Goal: Information Seeking & Learning: Learn about a topic

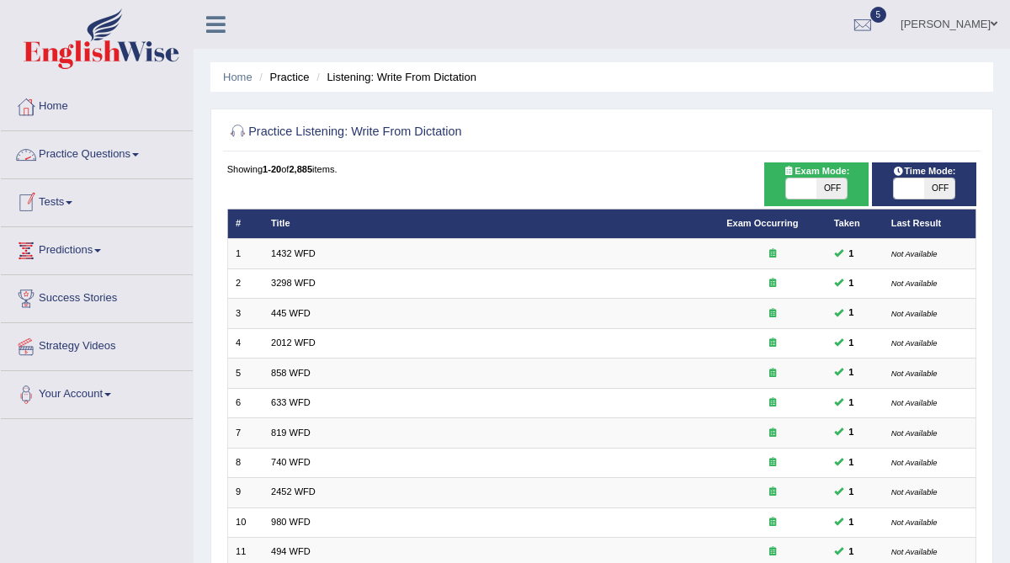
click at [70, 159] on link "Practice Questions" at bounding box center [97, 152] width 192 height 42
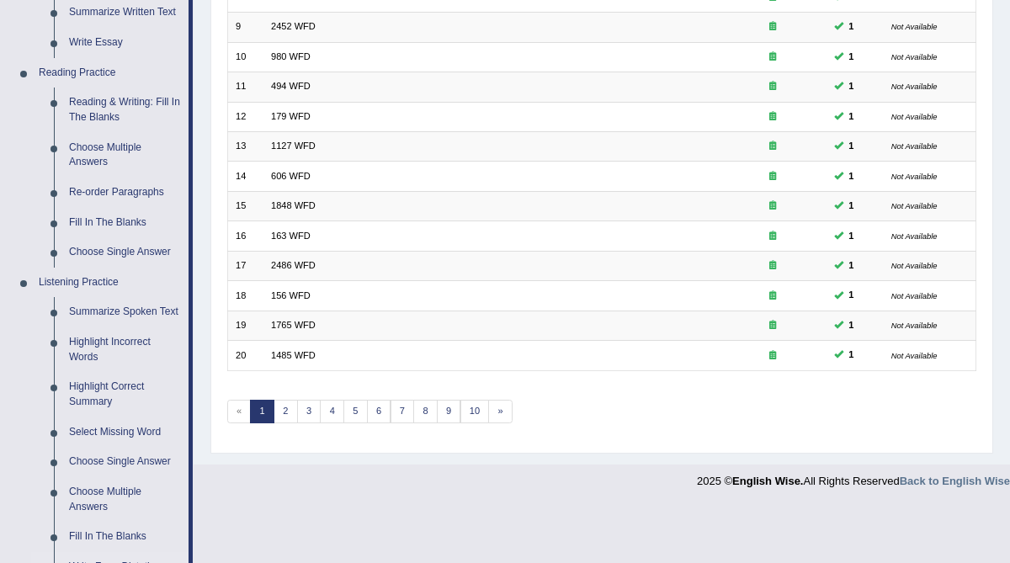
scroll to position [467, 0]
click at [116, 310] on link "Summarize Spoken Text" at bounding box center [124, 310] width 127 height 30
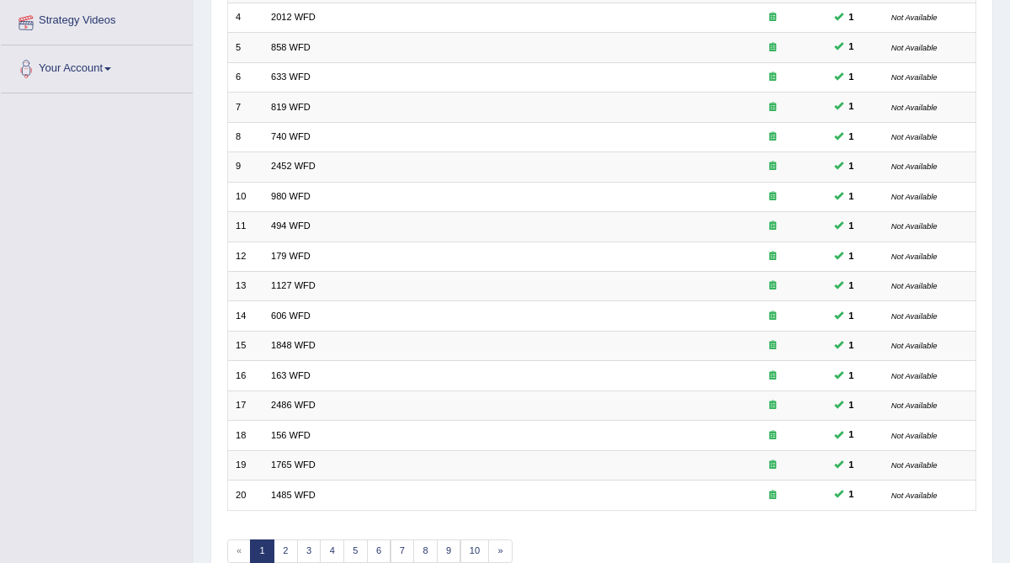
scroll to position [398, 0]
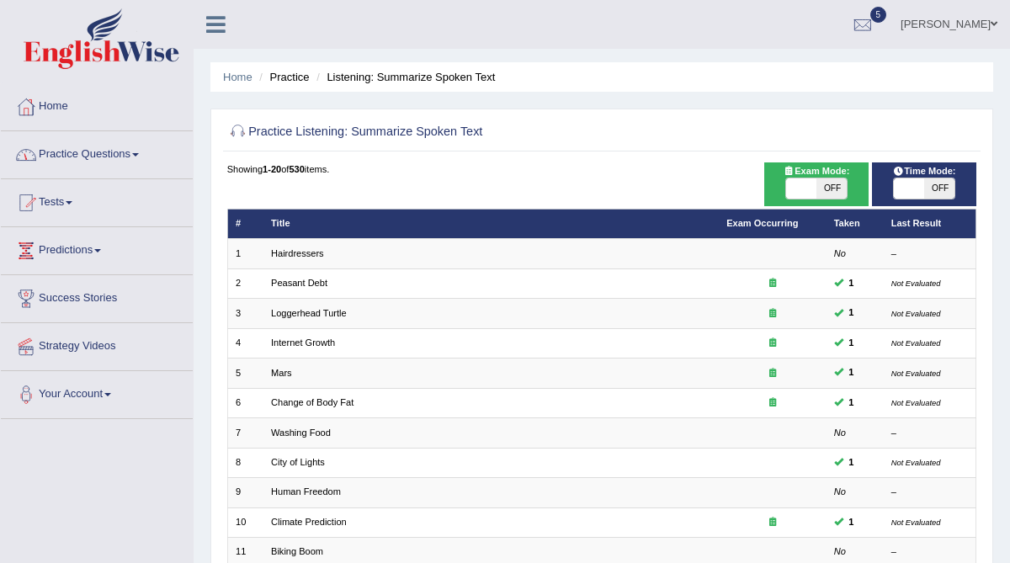
click at [82, 157] on link "Practice Questions" at bounding box center [97, 152] width 192 height 42
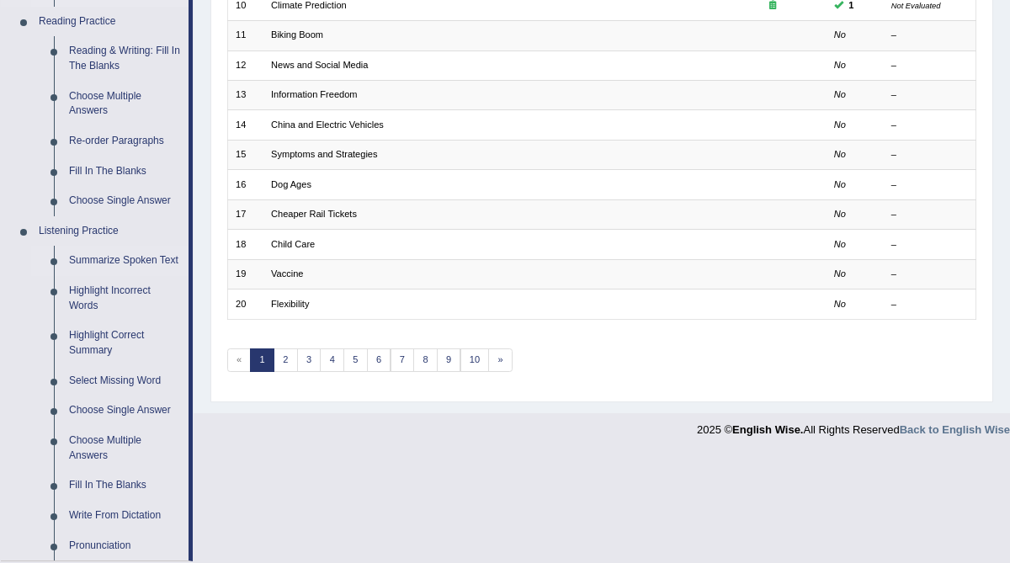
scroll to position [555, 0]
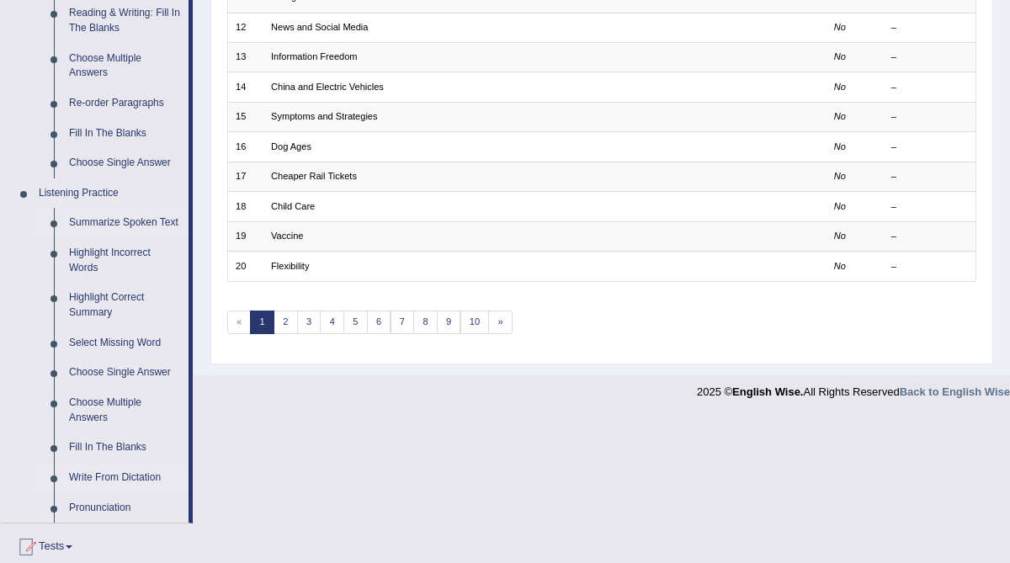
click at [91, 493] on link "Write From Dictation" at bounding box center [124, 478] width 127 height 30
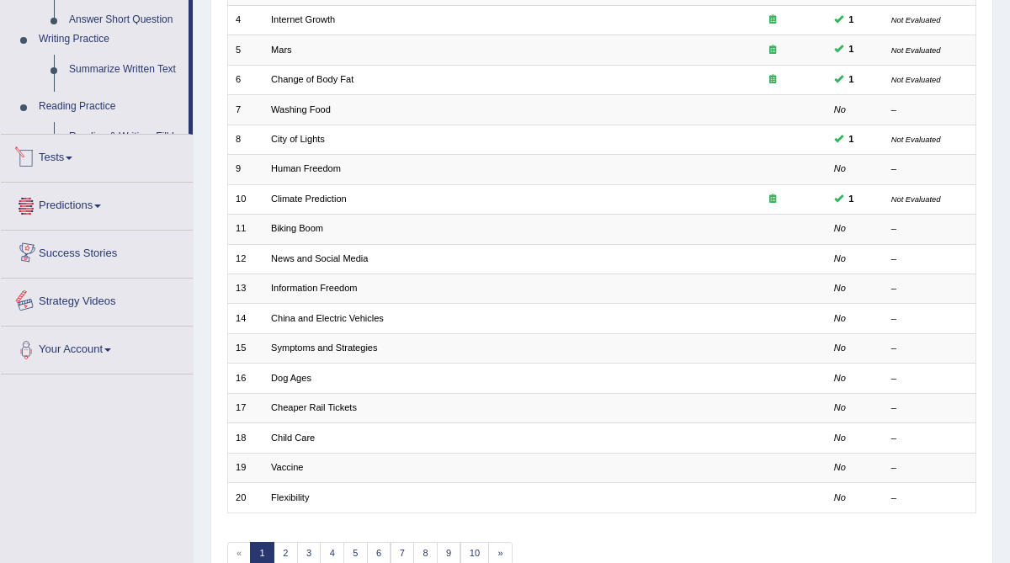
scroll to position [398, 0]
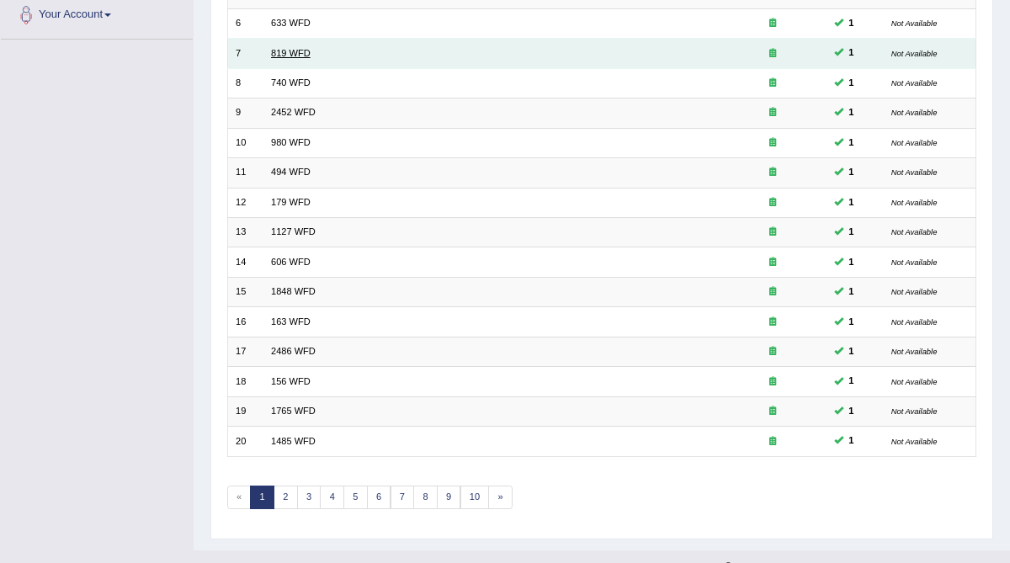
scroll to position [398, 0]
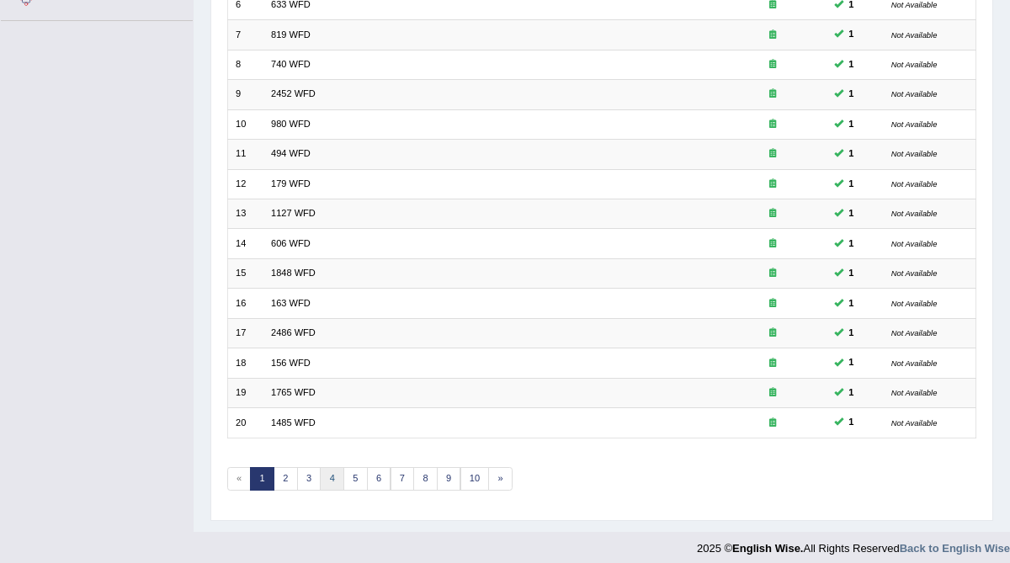
click at [328, 470] on link "4" at bounding box center [332, 479] width 24 height 24
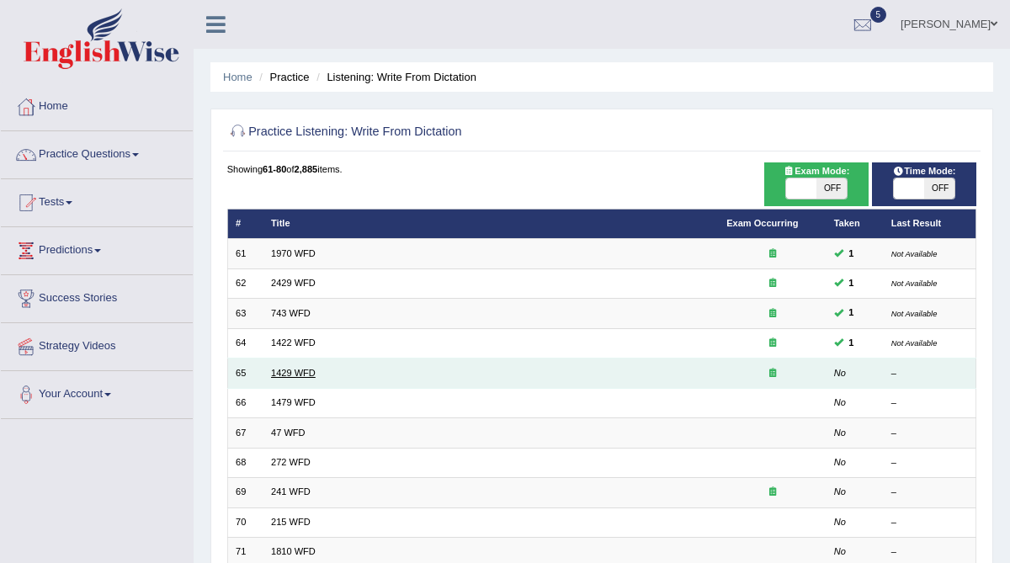
click at [283, 368] on link "1429 WFD" at bounding box center [293, 373] width 45 height 10
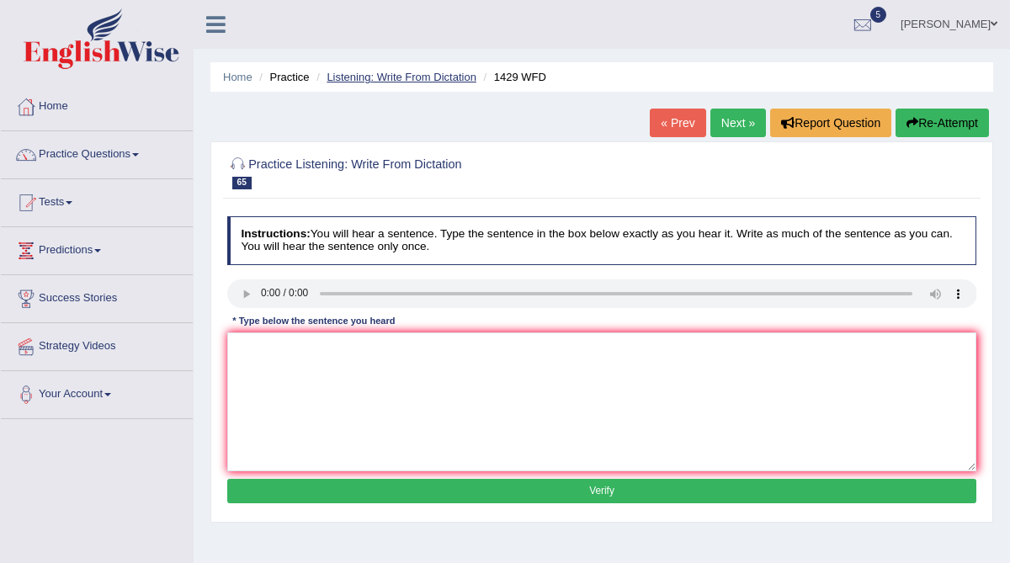
click at [401, 79] on link "Listening: Write From Dictation" at bounding box center [401, 77] width 150 height 13
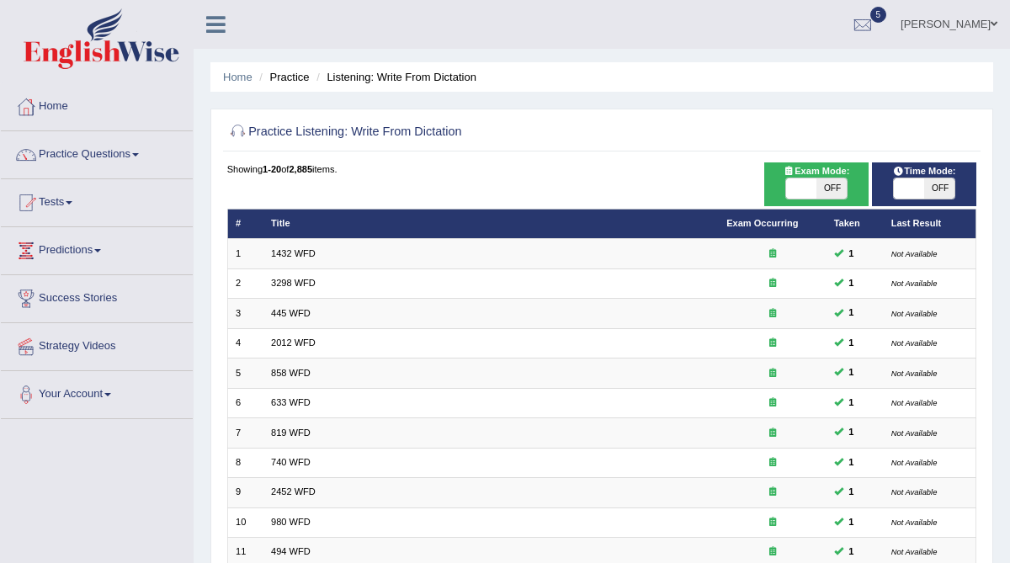
click at [937, 184] on span "OFF" at bounding box center [939, 188] width 30 height 20
checkbox input "true"
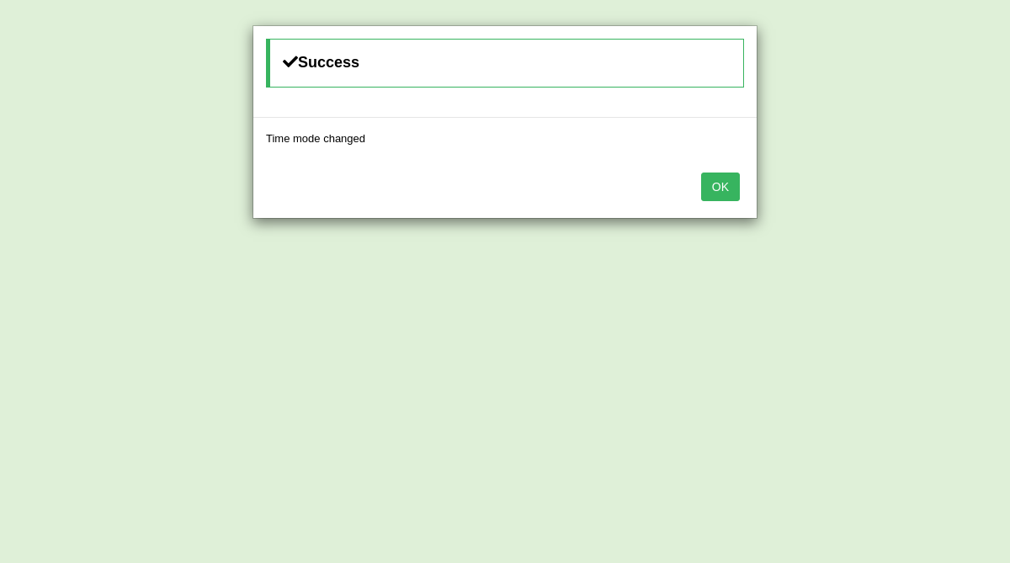
click at [719, 192] on button "OK" at bounding box center [720, 186] width 39 height 29
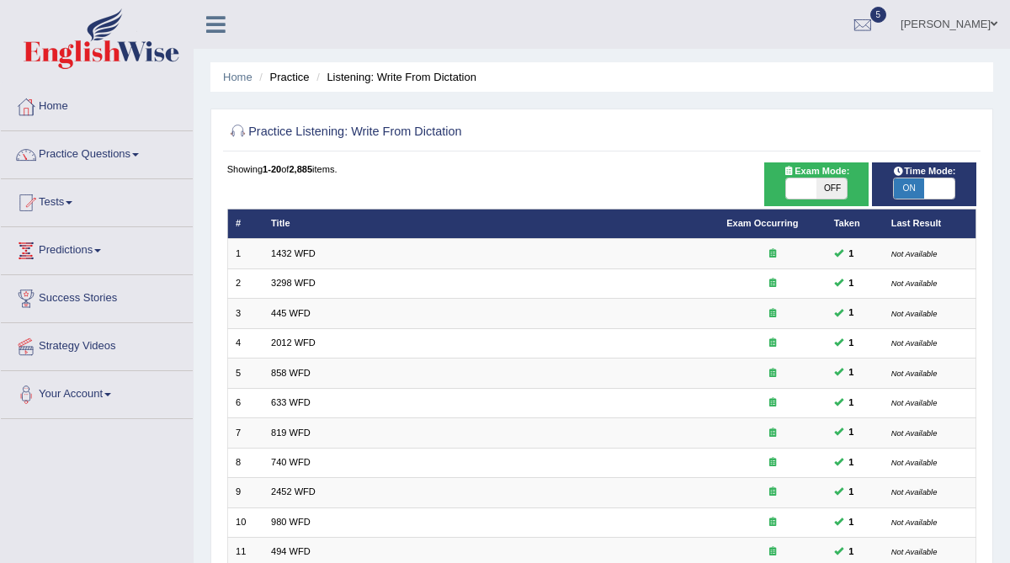
click at [834, 187] on span "OFF" at bounding box center [831, 188] width 30 height 20
checkbox input "true"
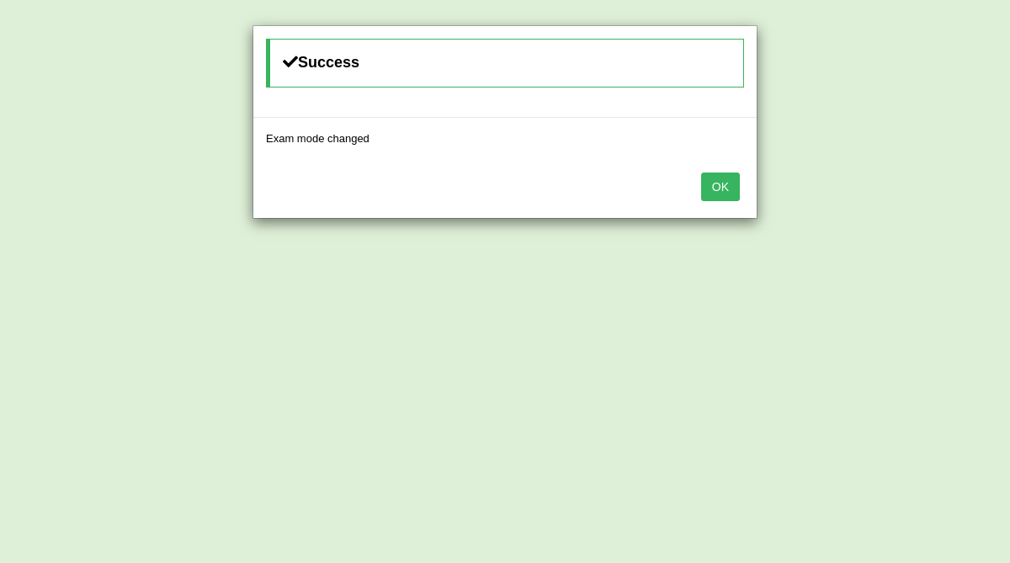
click at [724, 191] on button "OK" at bounding box center [720, 186] width 39 height 29
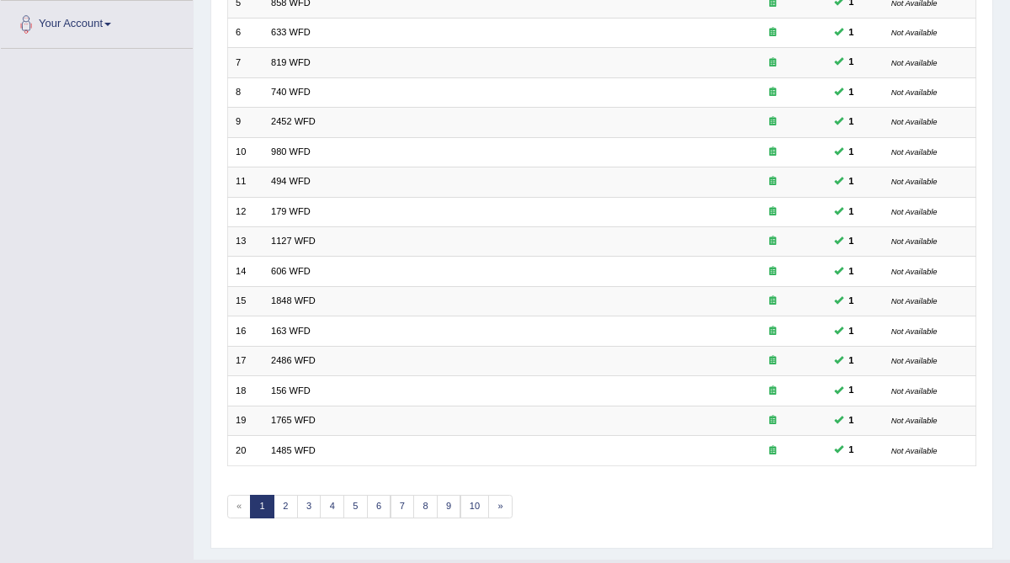
scroll to position [398, 0]
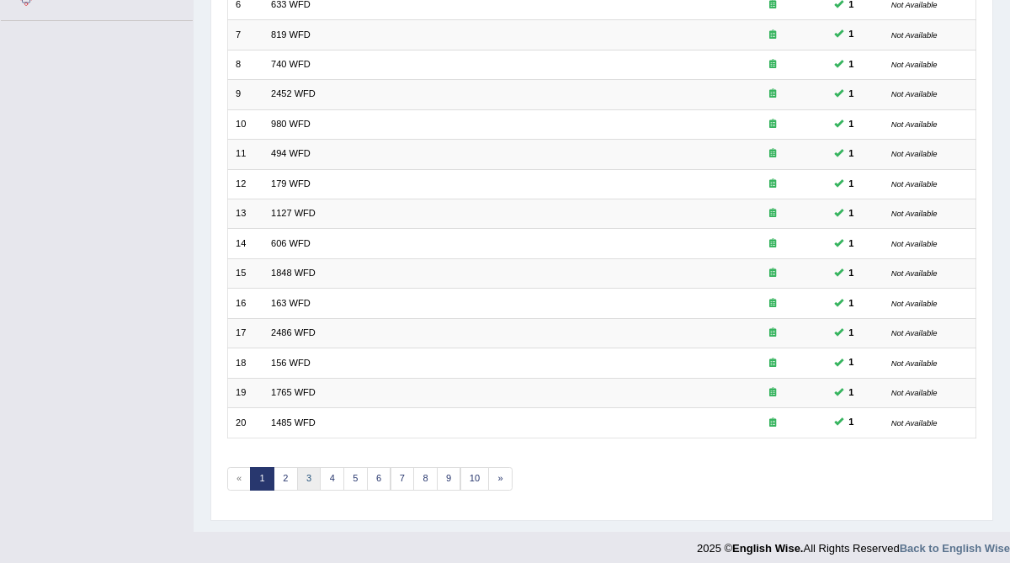
click at [304, 471] on link "3" at bounding box center [309, 479] width 24 height 24
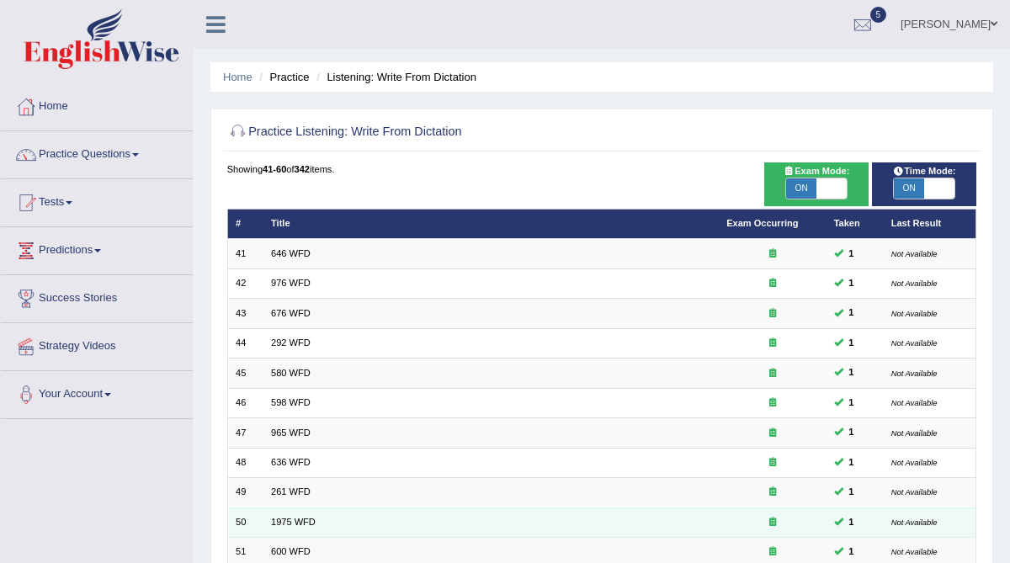
scroll to position [398, 0]
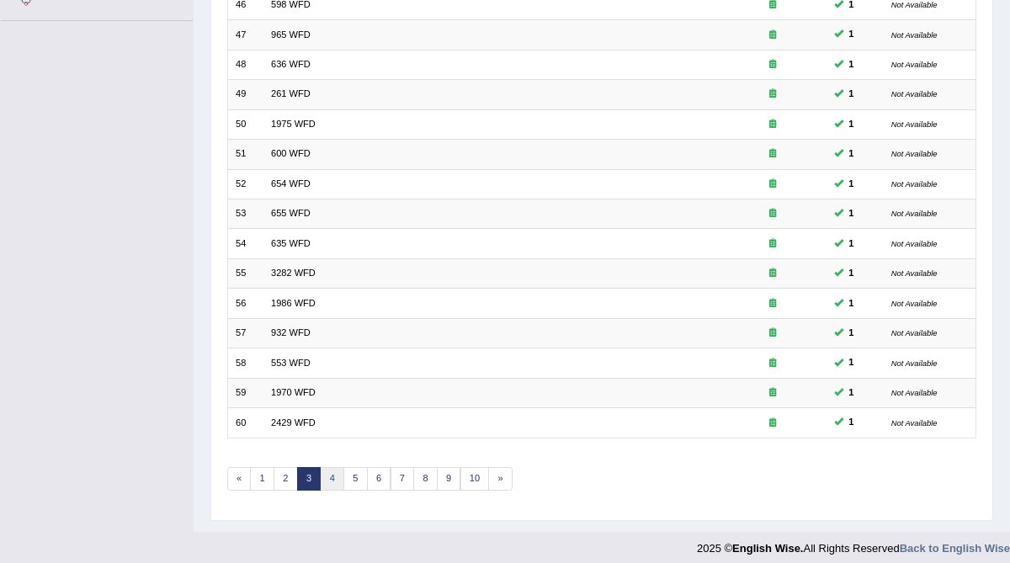
click at [327, 470] on link "4" at bounding box center [332, 479] width 24 height 24
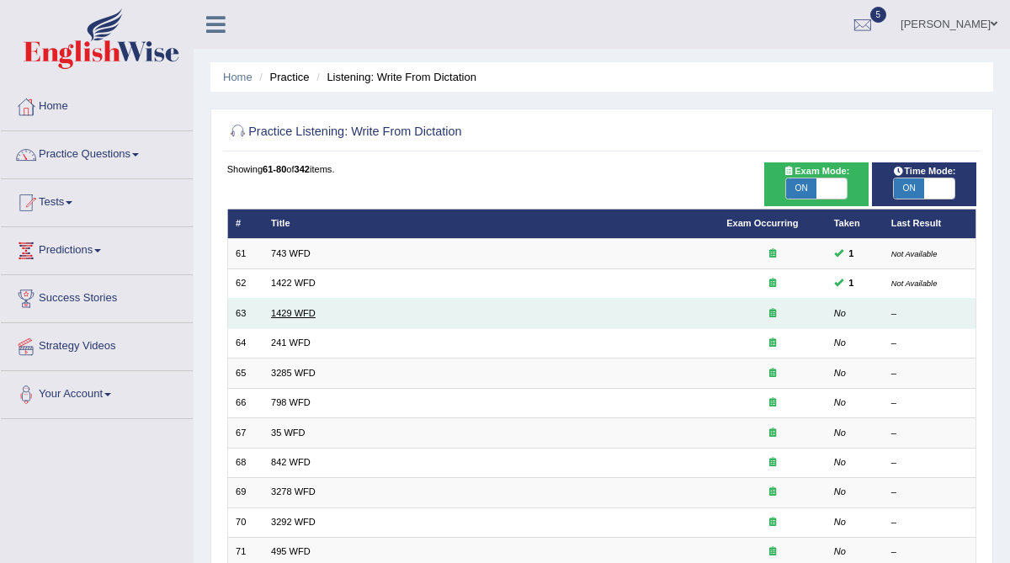
click at [295, 315] on link "1429 WFD" at bounding box center [293, 313] width 45 height 10
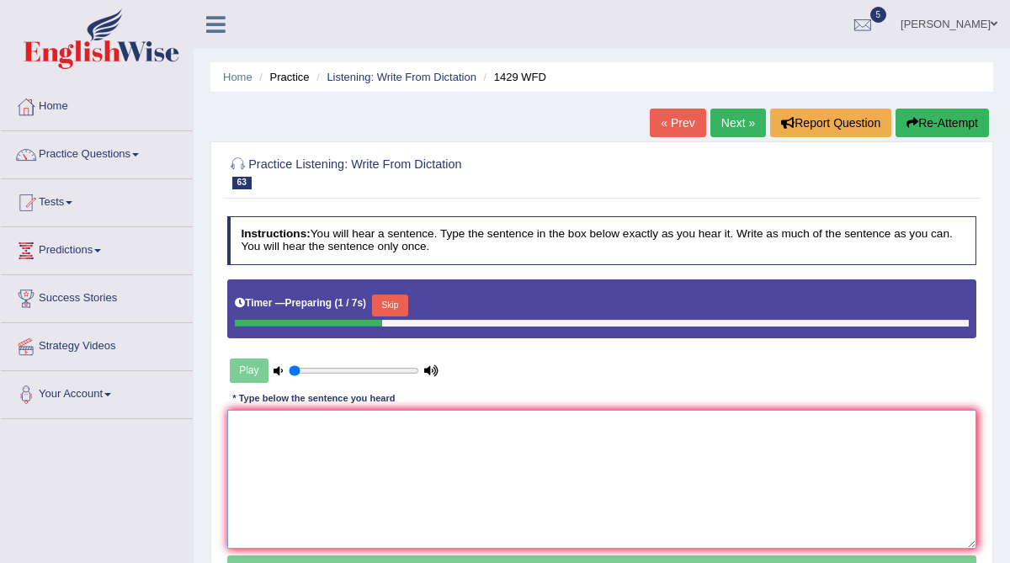
click at [257, 459] on textarea at bounding box center [602, 479] width 750 height 139
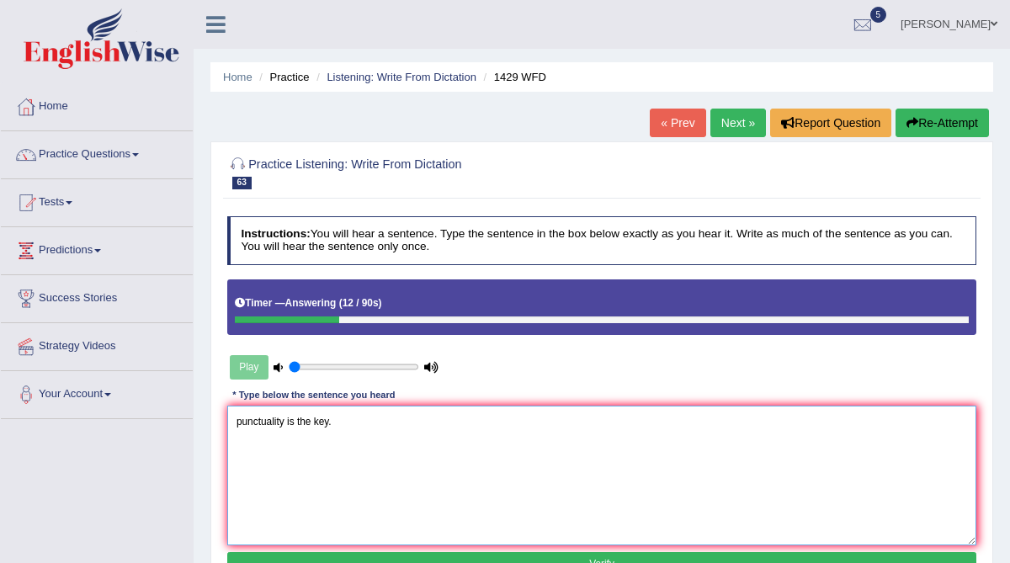
click at [235, 424] on textarea "punctuality is the key." at bounding box center [602, 475] width 750 height 139
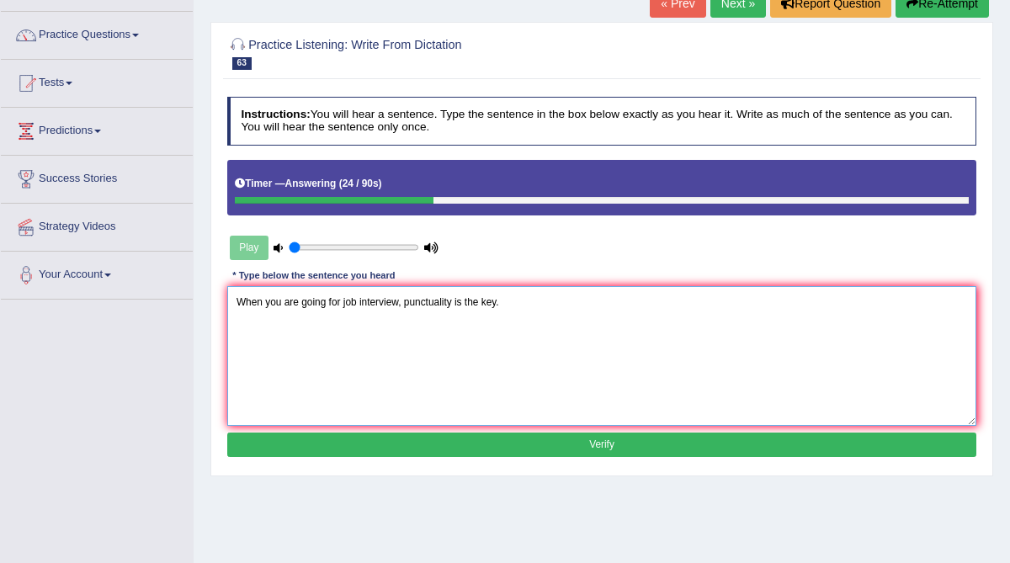
scroll to position [120, 0]
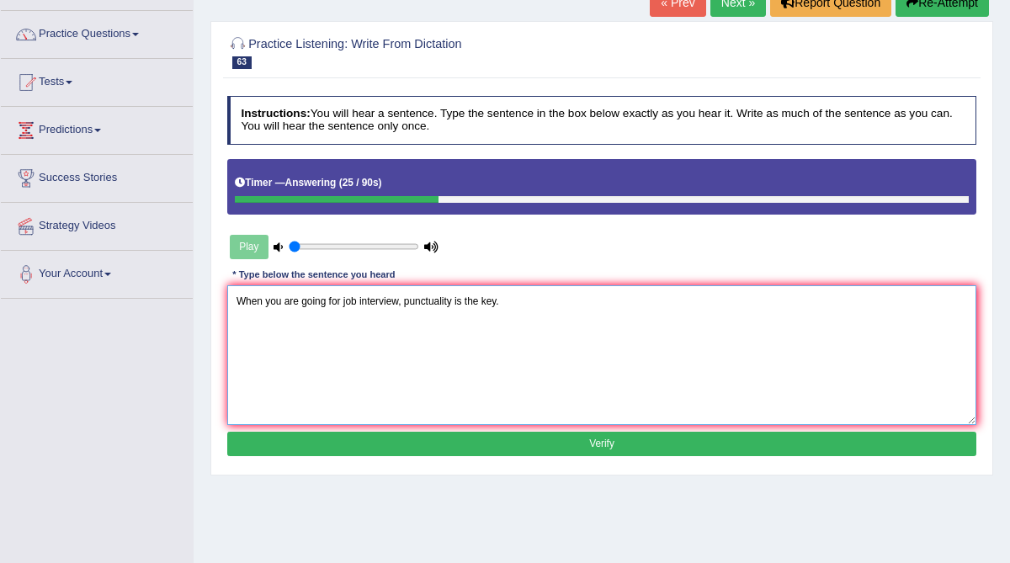
type textarea "When you are going for job interview, punctuality is the key."
click at [343, 437] on button "Verify" at bounding box center [602, 444] width 750 height 24
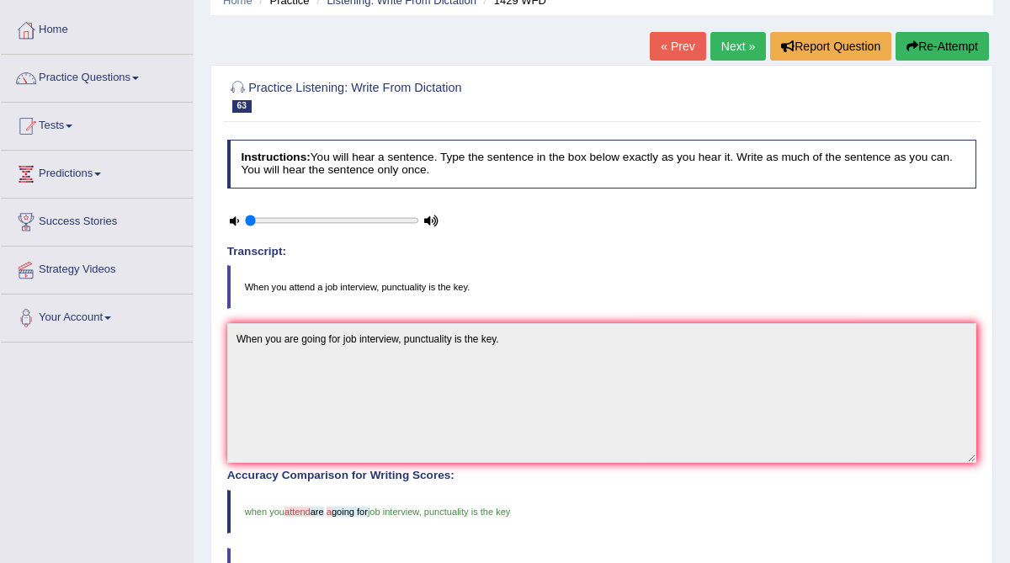
scroll to position [0, 0]
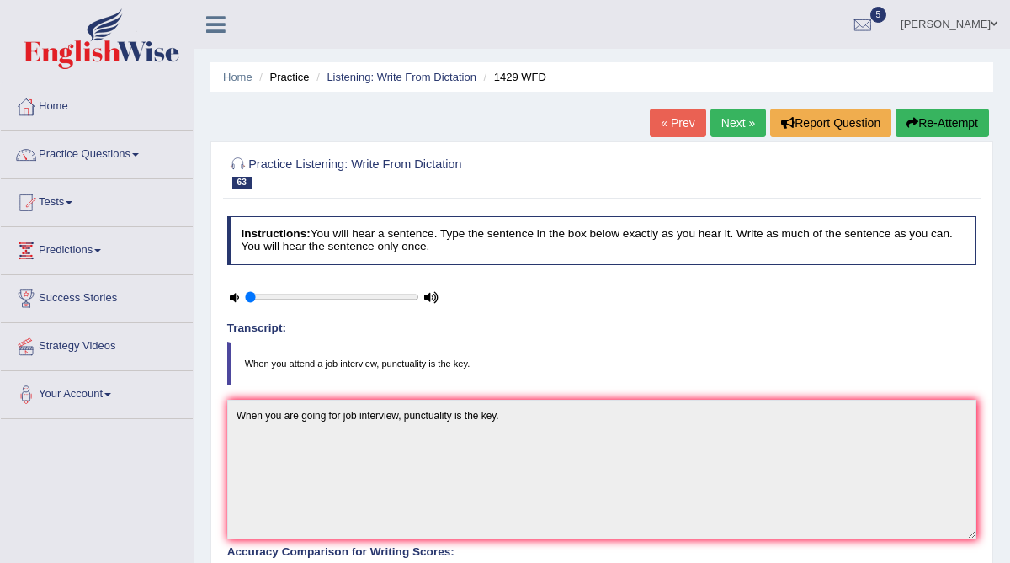
click at [725, 125] on link "Next »" at bounding box center [738, 123] width 56 height 29
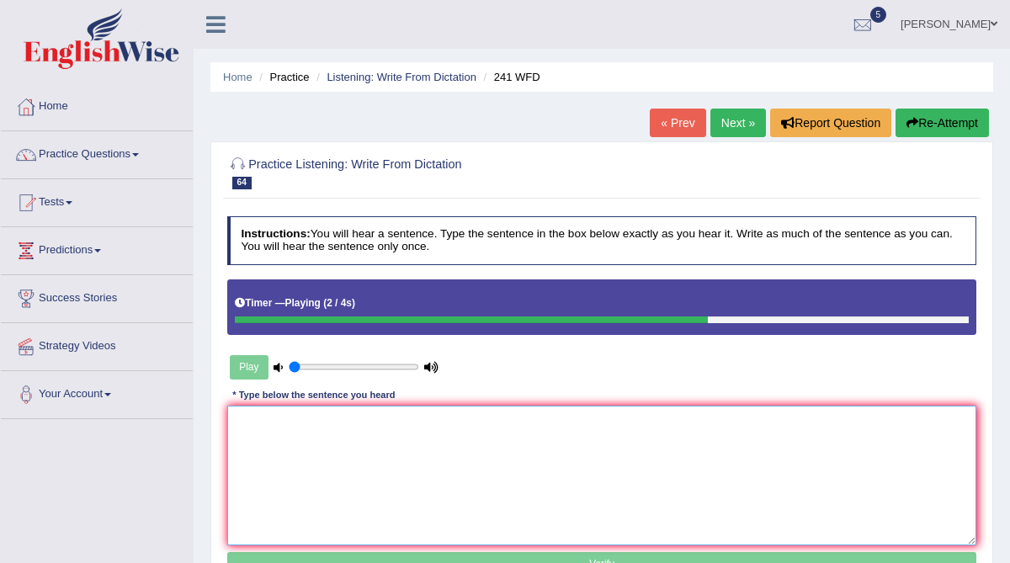
click at [439, 413] on textarea at bounding box center [602, 475] width 750 height 139
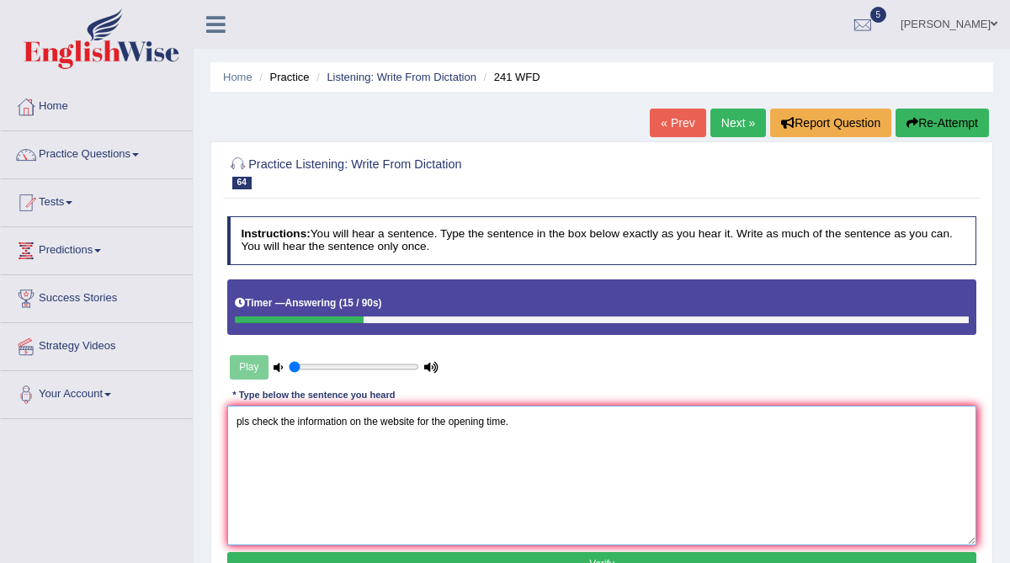
drag, startPoint x: 253, startPoint y: 421, endPoint x: 236, endPoint y: 421, distance: 16.8
click at [236, 421] on textarea "pls check the information on the website for the opening time." at bounding box center [602, 475] width 750 height 139
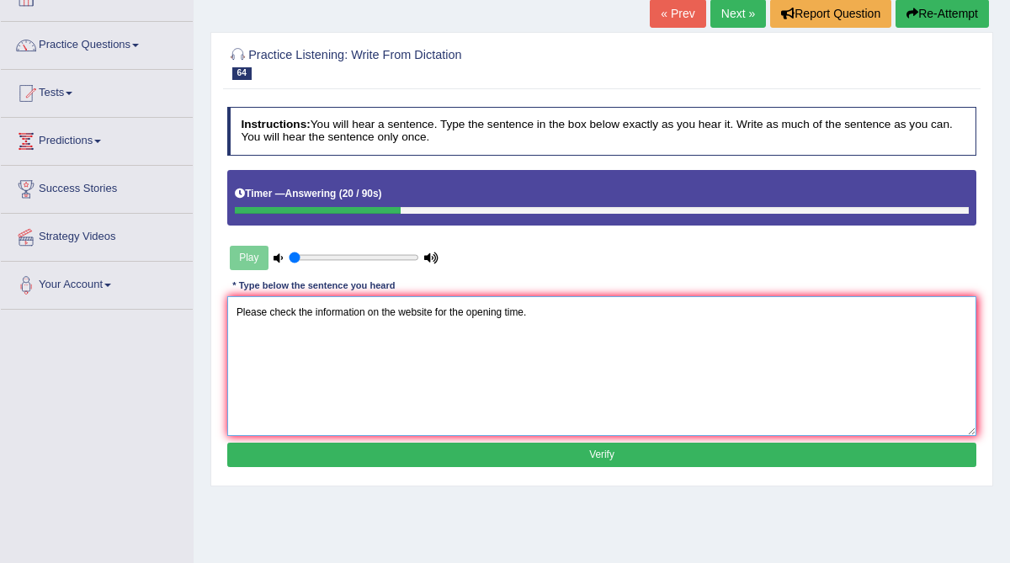
scroll to position [116, 0]
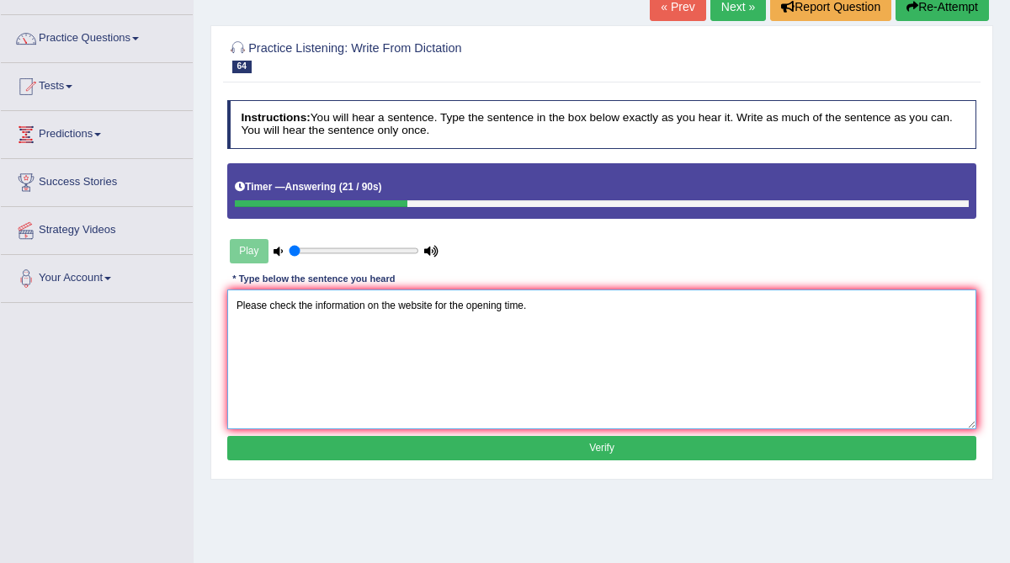
type textarea "Please check the information on the website for the opening time."
click at [520, 447] on button "Verify" at bounding box center [602, 448] width 750 height 24
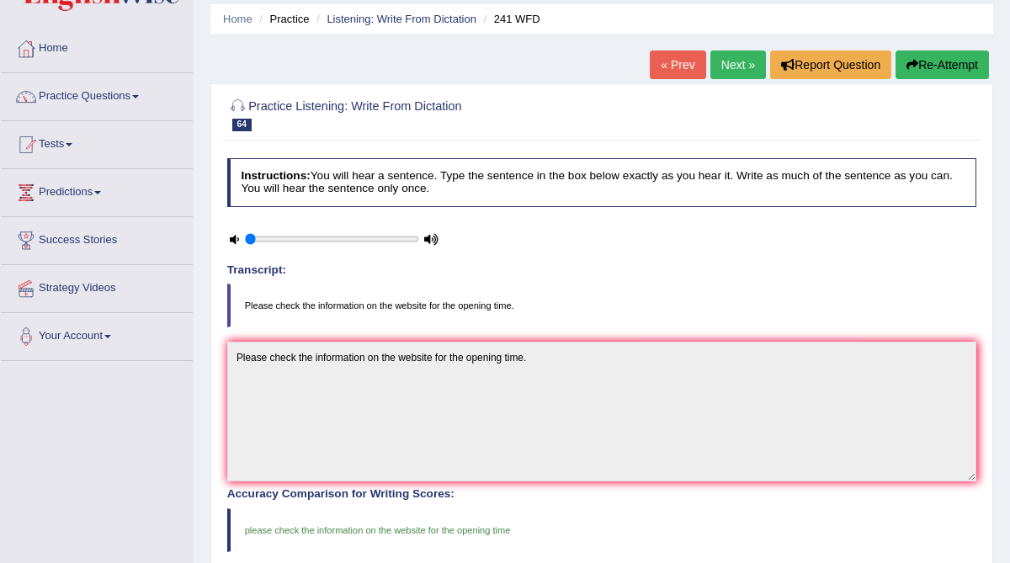
scroll to position [57, 0]
click at [726, 63] on link "Next »" at bounding box center [738, 65] width 56 height 29
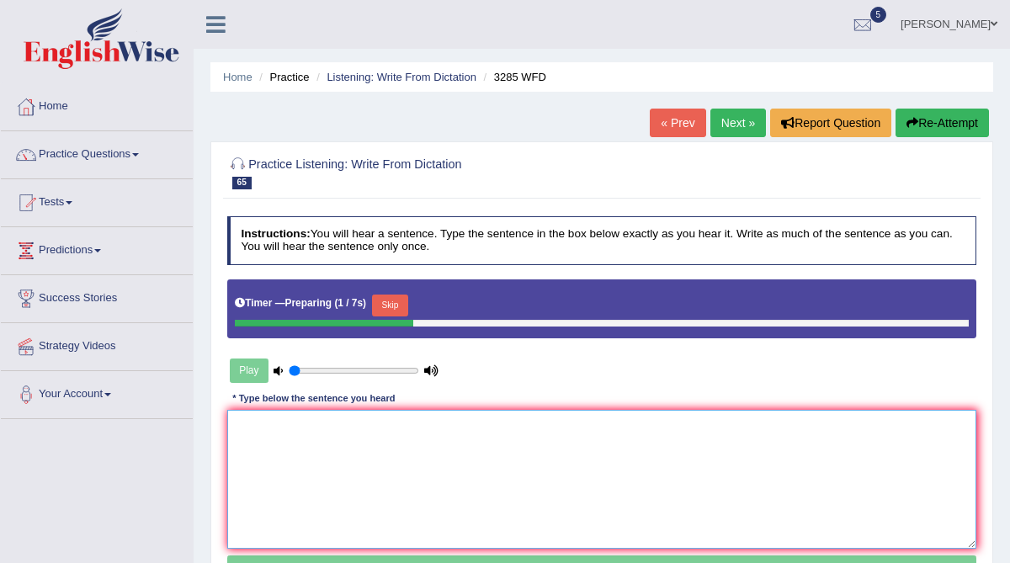
click at [515, 449] on textarea at bounding box center [602, 479] width 750 height 139
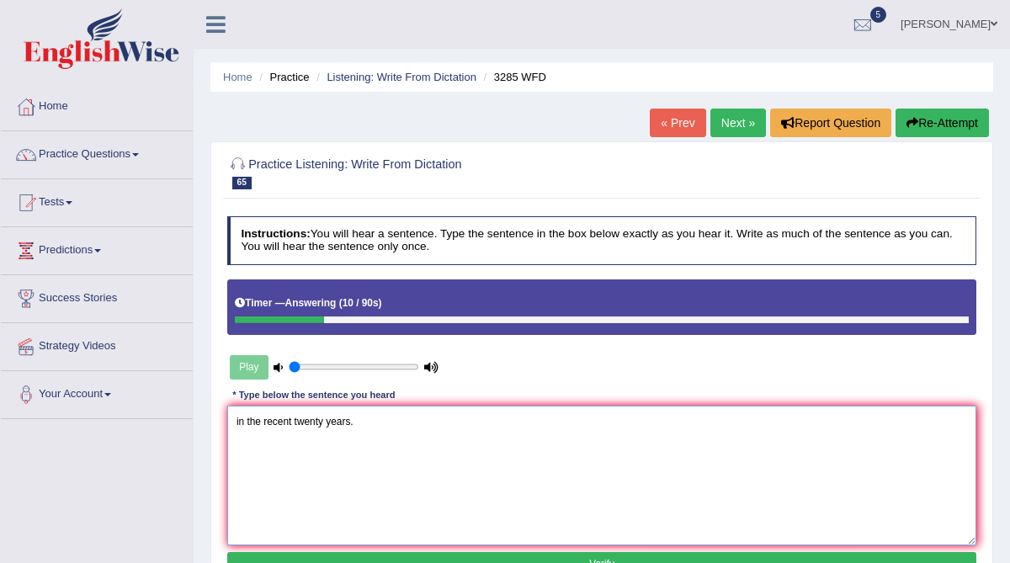
click at [237, 421] on textarea "in the recent twenty years." at bounding box center [602, 475] width 750 height 139
click at [332, 424] on textarea "Population has sharp rise in the recent twenty years." at bounding box center [602, 475] width 750 height 139
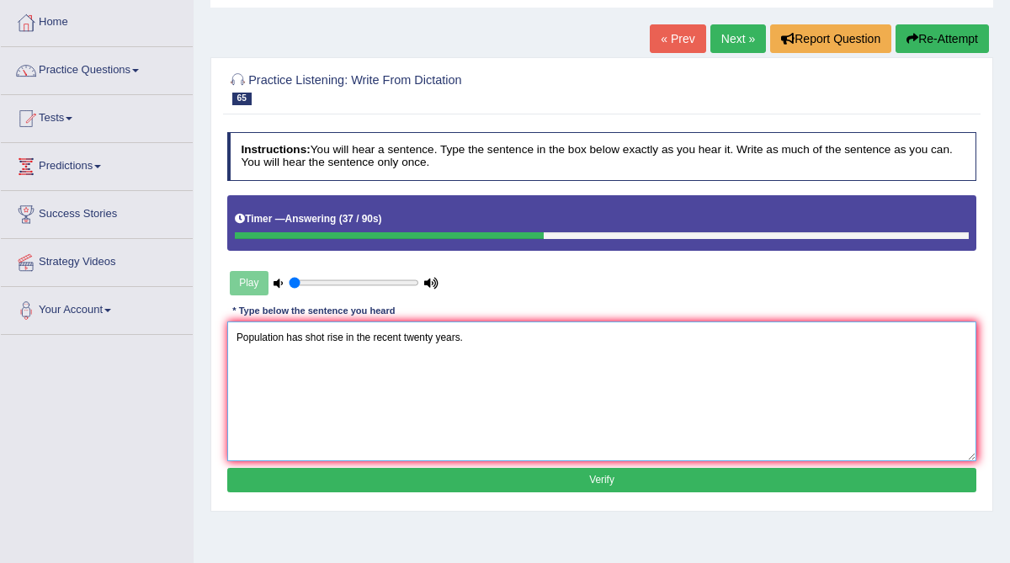
type textarea "Population has shot rise in the recent twenty years."
click at [390, 473] on button "Verify" at bounding box center [602, 480] width 750 height 24
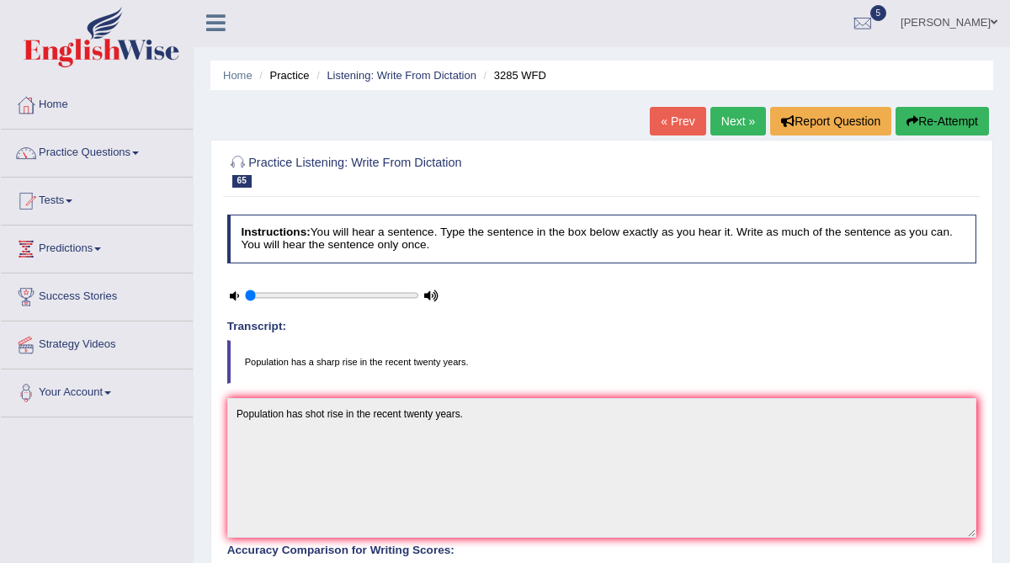
scroll to position [0, 0]
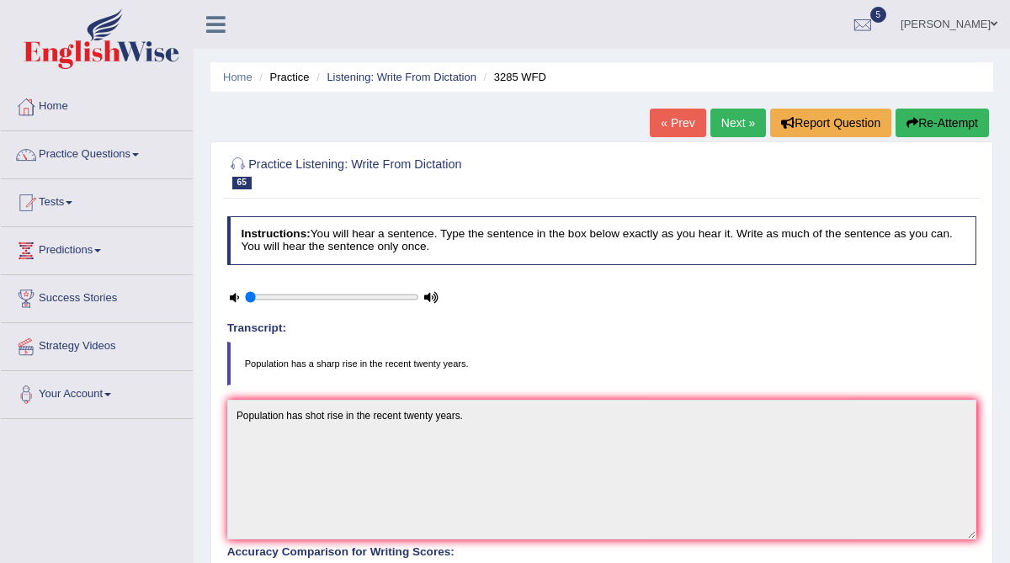
click at [728, 128] on link "Next »" at bounding box center [738, 123] width 56 height 29
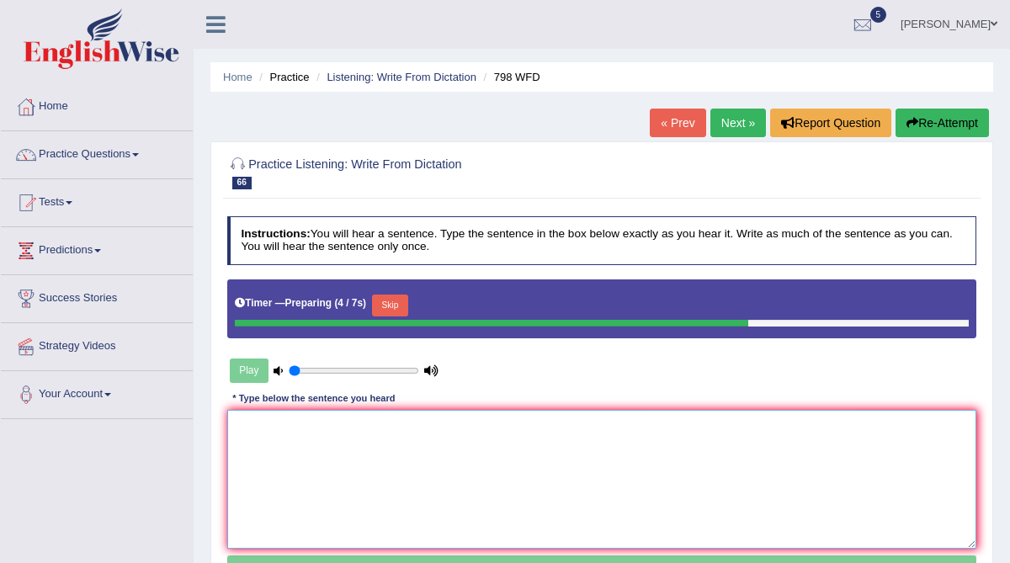
click at [440, 444] on textarea at bounding box center [602, 479] width 750 height 139
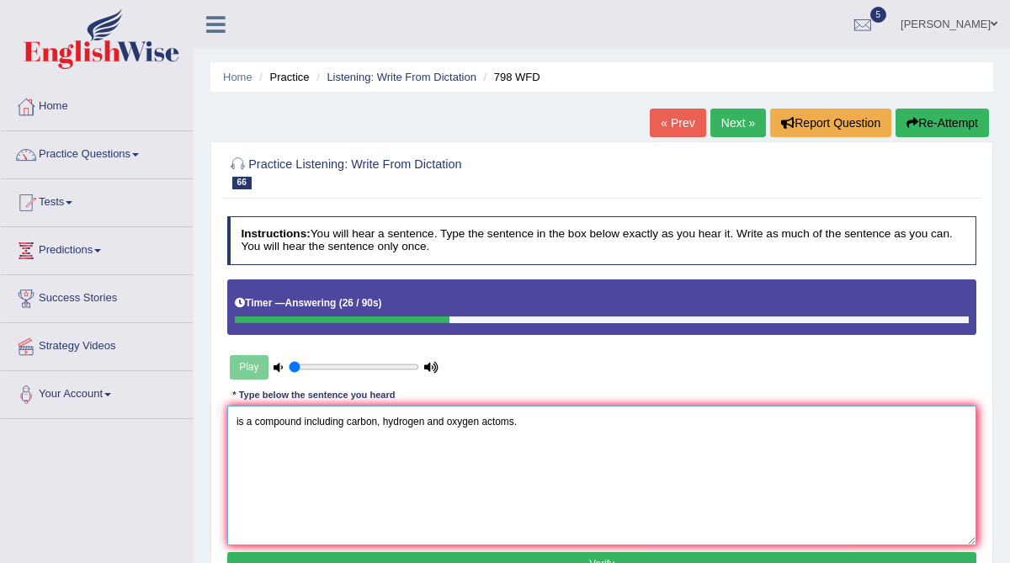
click at [236, 422] on textarea "is a compound including carbon, hydrogen and oxygen actoms." at bounding box center [602, 475] width 750 height 139
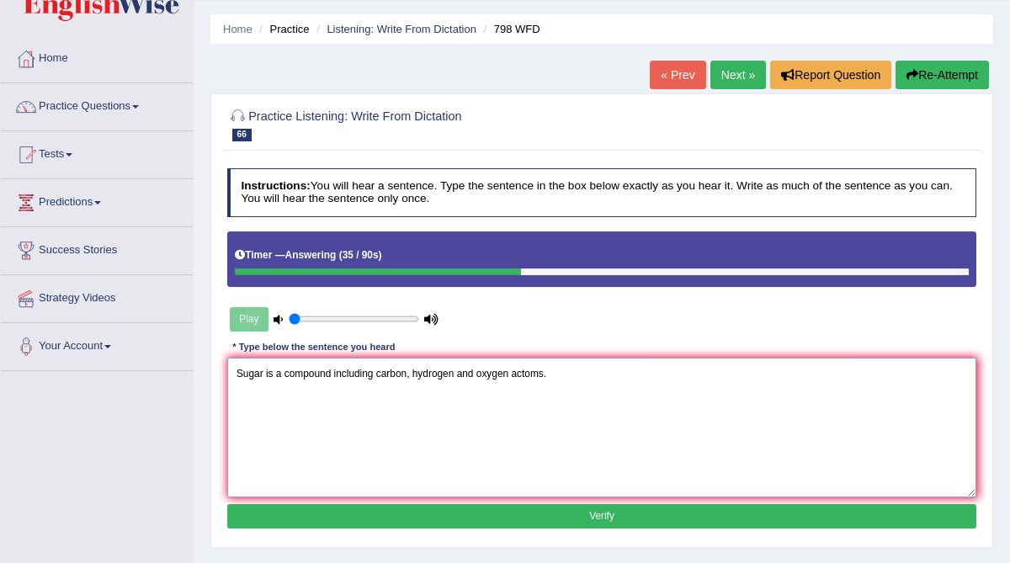
scroll to position [56, 0]
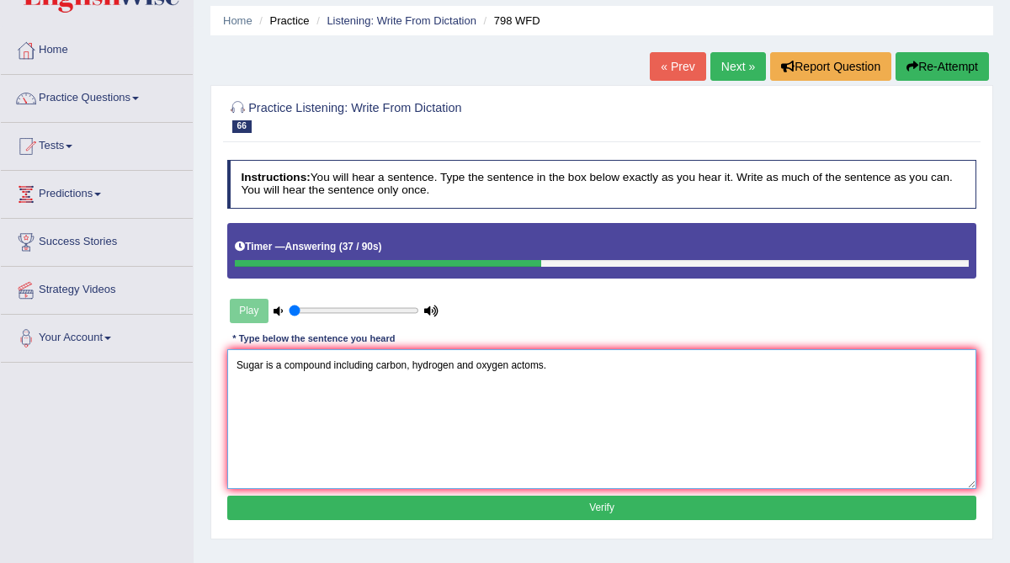
type textarea "Sugar is a compound including carbon, hydrogen and oxygen actoms."
click at [492, 508] on button "Verify" at bounding box center [602, 508] width 750 height 24
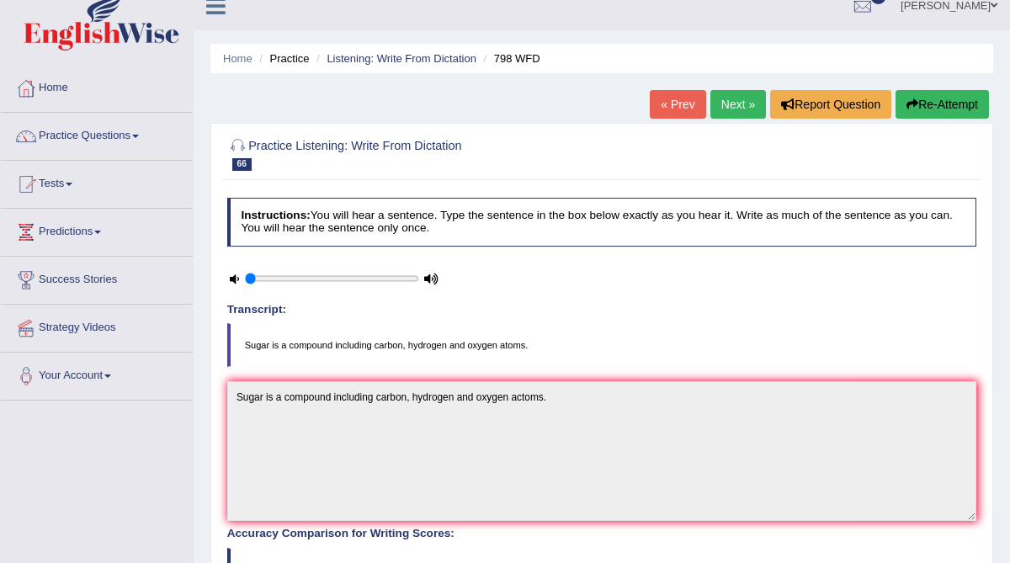
scroll to position [0, 0]
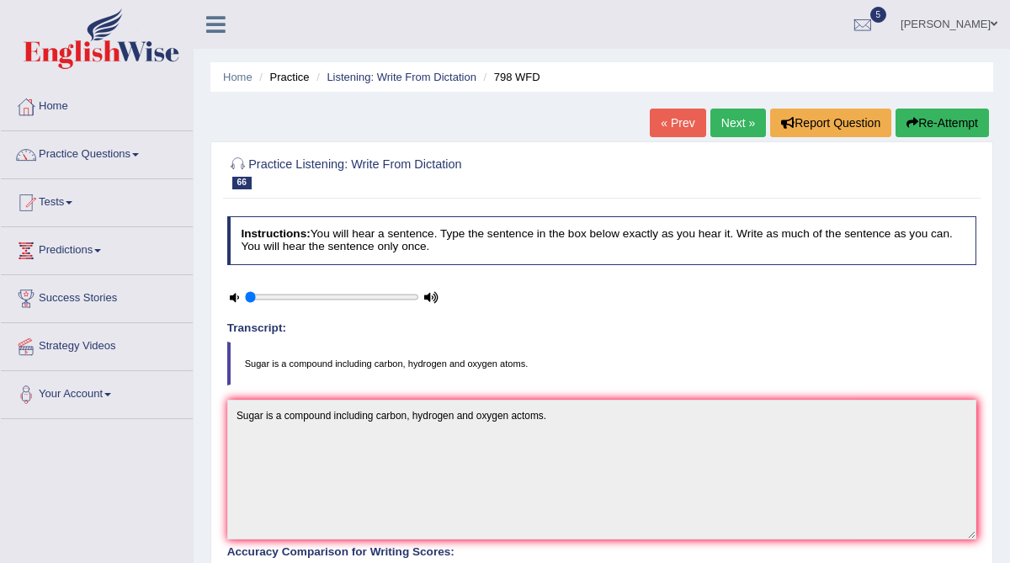
click at [85, 149] on link "Practice Questions" at bounding box center [97, 152] width 192 height 42
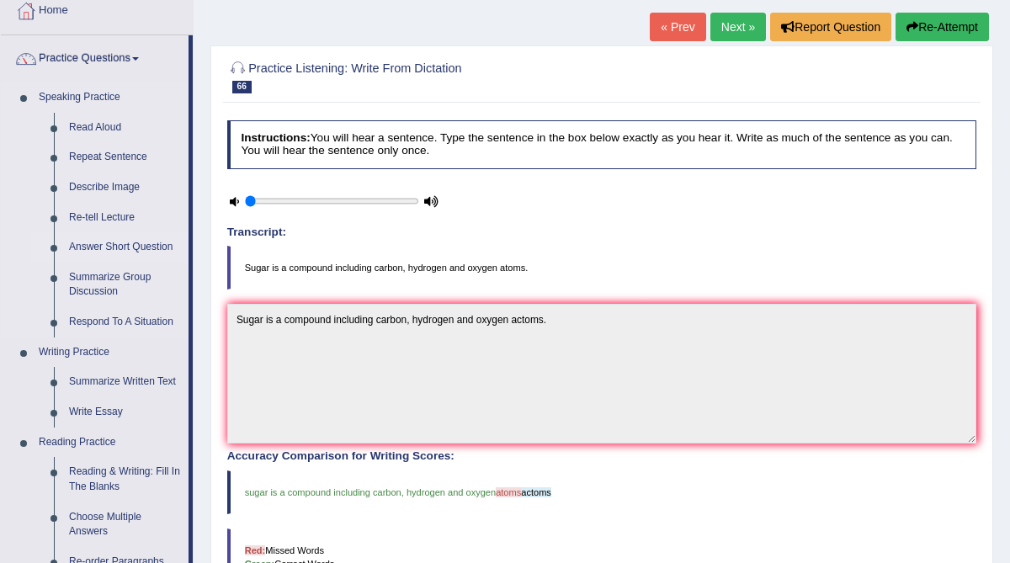
scroll to position [100, 0]
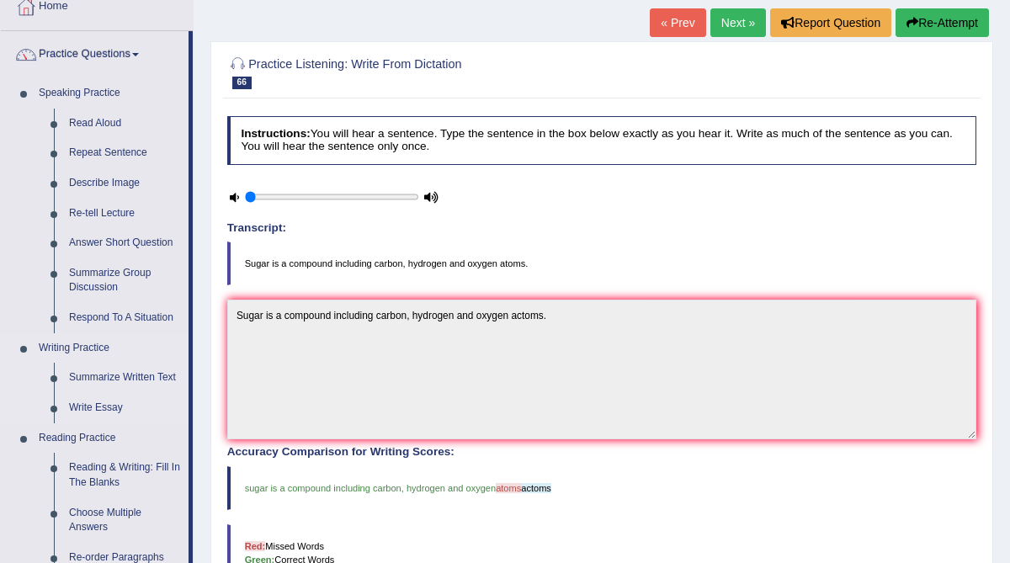
click at [67, 346] on link "Writing Practice" at bounding box center [109, 348] width 157 height 30
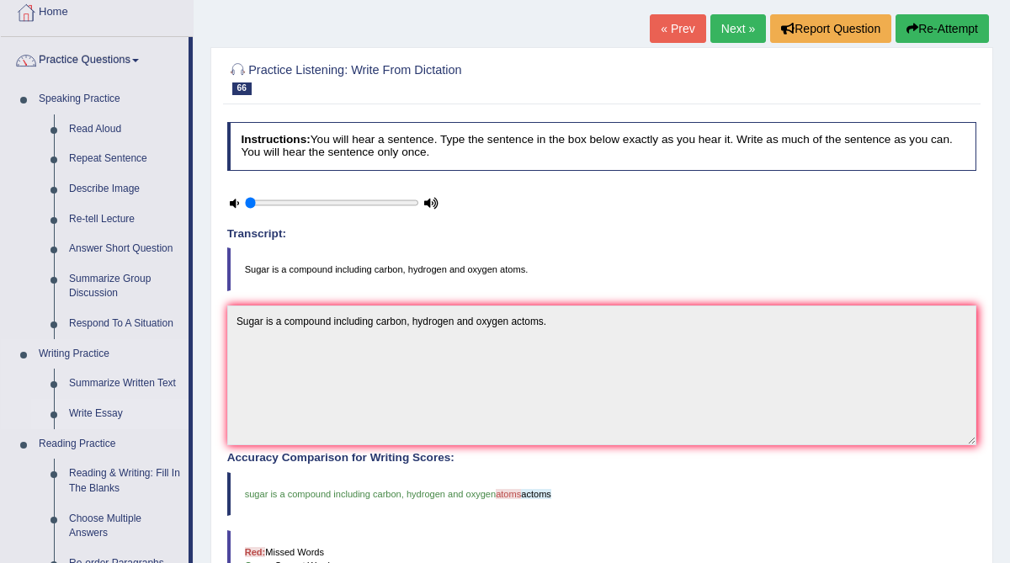
scroll to position [88, 0]
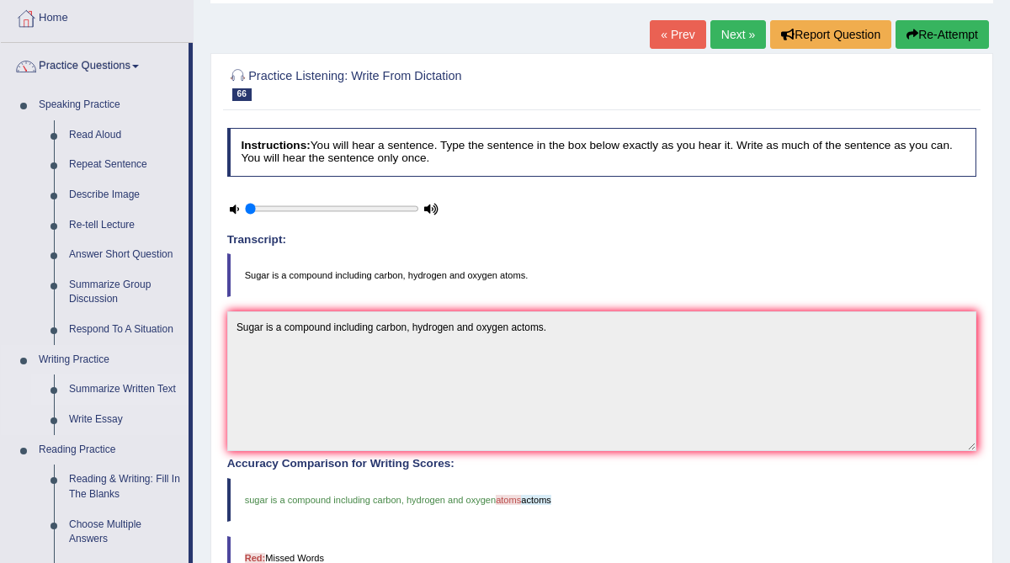
click at [85, 389] on link "Summarize Written Text" at bounding box center [124, 389] width 127 height 30
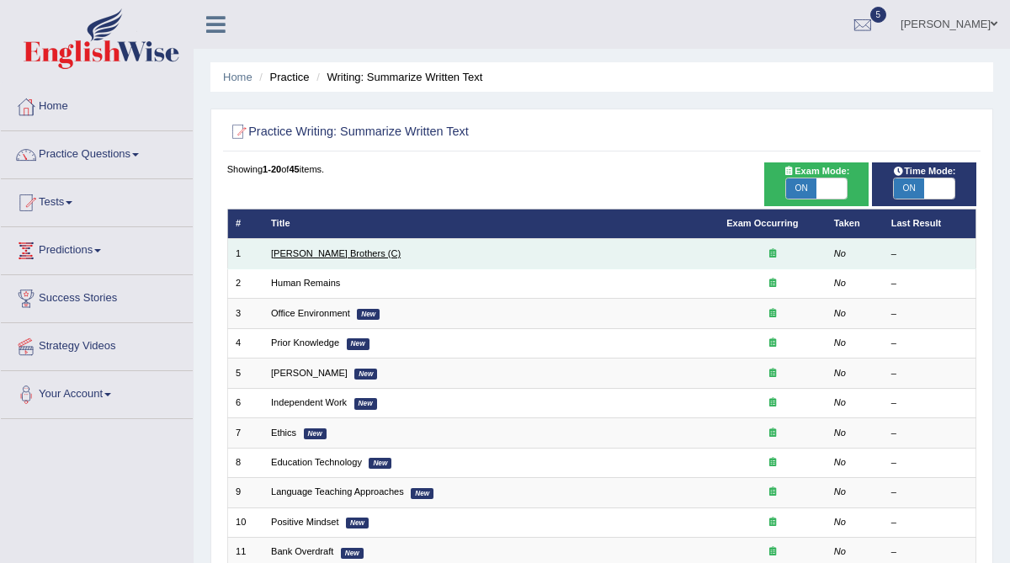
click at [304, 251] on link "[PERSON_NAME] Brothers (C)" at bounding box center [336, 253] width 130 height 10
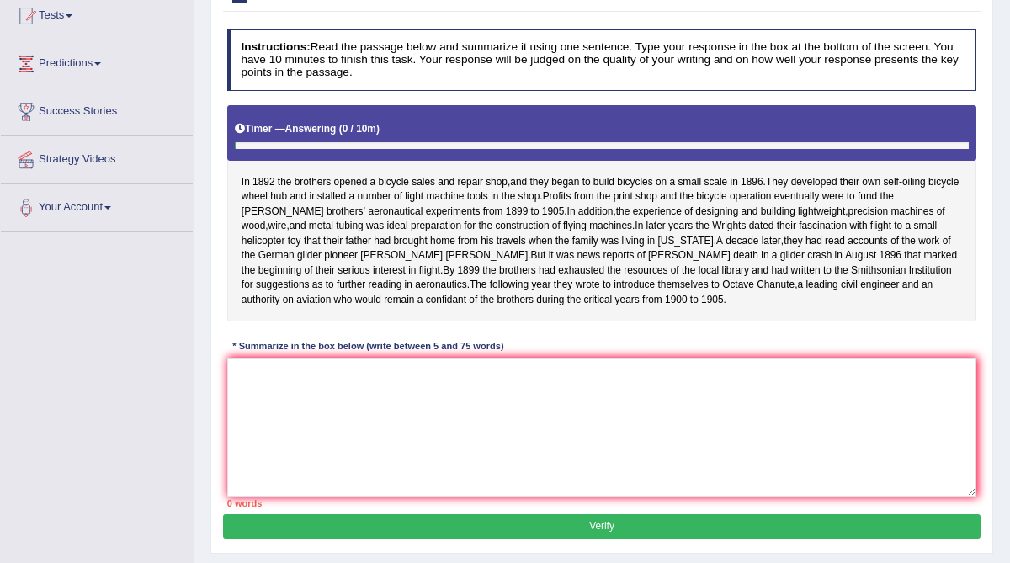
scroll to position [188, 0]
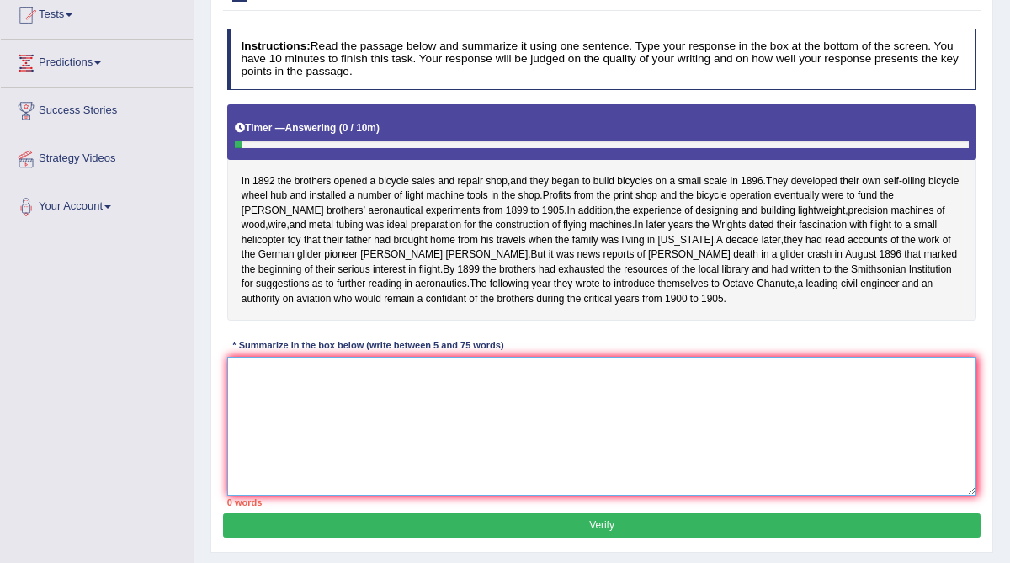
click at [301, 424] on textarea at bounding box center [602, 426] width 750 height 139
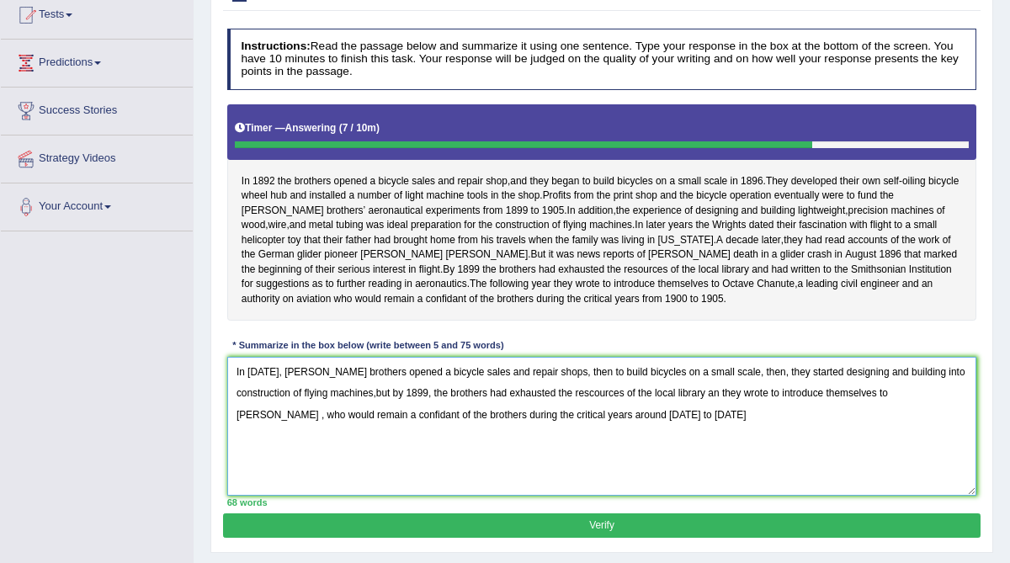
drag, startPoint x: 629, startPoint y: 428, endPoint x: 596, endPoint y: 427, distance: 33.7
click at [596, 427] on textarea "In [DATE], [PERSON_NAME] brothers opened a bicycle sales and repair shops, then…" at bounding box center [602, 426] width 750 height 139
click at [657, 427] on textarea "In [DATE], [PERSON_NAME] brothers opened a bicycle sales and repair shops, then…" at bounding box center [602, 426] width 750 height 139
click at [678, 427] on textarea "In [DATE], [PERSON_NAME] brothers opened a bicycle sales and repair shops, then…" at bounding box center [602, 426] width 750 height 139
drag, startPoint x: 727, startPoint y: 385, endPoint x: 708, endPoint y: 385, distance: 18.5
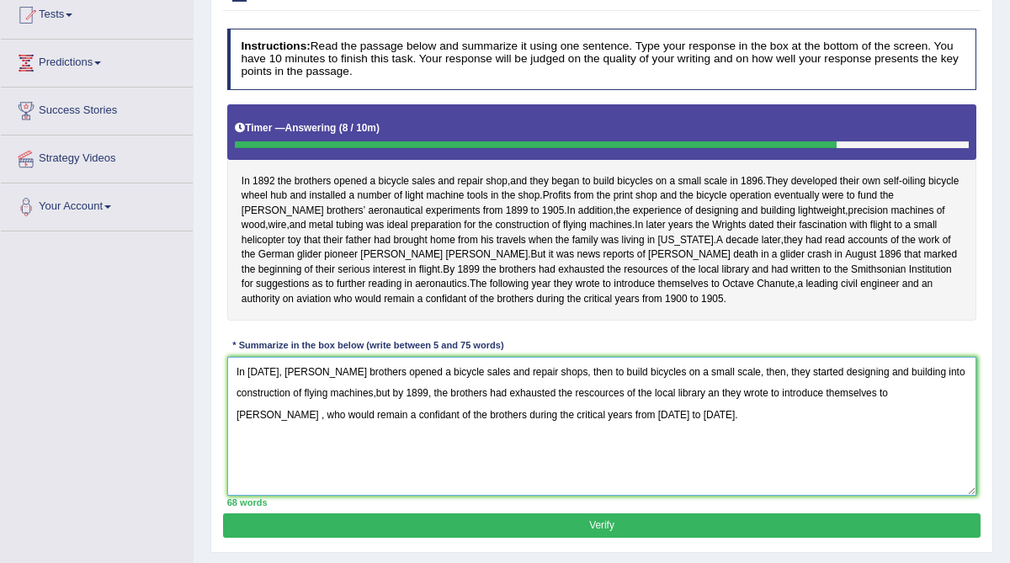
click at [708, 385] on textarea "In [DATE], [PERSON_NAME] brothers opened a bicycle sales and repair shops, then…" at bounding box center [602, 426] width 750 height 139
click at [278, 428] on textarea "In [DATE], [PERSON_NAME] brothers opened a bicycle sales and repair shops, then…" at bounding box center [602, 426] width 750 height 139
click at [380, 406] on textarea "In [DATE], [PERSON_NAME] brothers opened a bicycle sales and repair shops, then…" at bounding box center [602, 426] width 750 height 139
click at [751, 388] on textarea "In 1892, Wright brothers opened a bicycle sales and repair shops, then to build…" at bounding box center [602, 426] width 750 height 139
click at [727, 406] on textarea "In 1892, Wright brothers opened a bicycle sales and repair shops, then to build…" at bounding box center [602, 426] width 750 height 139
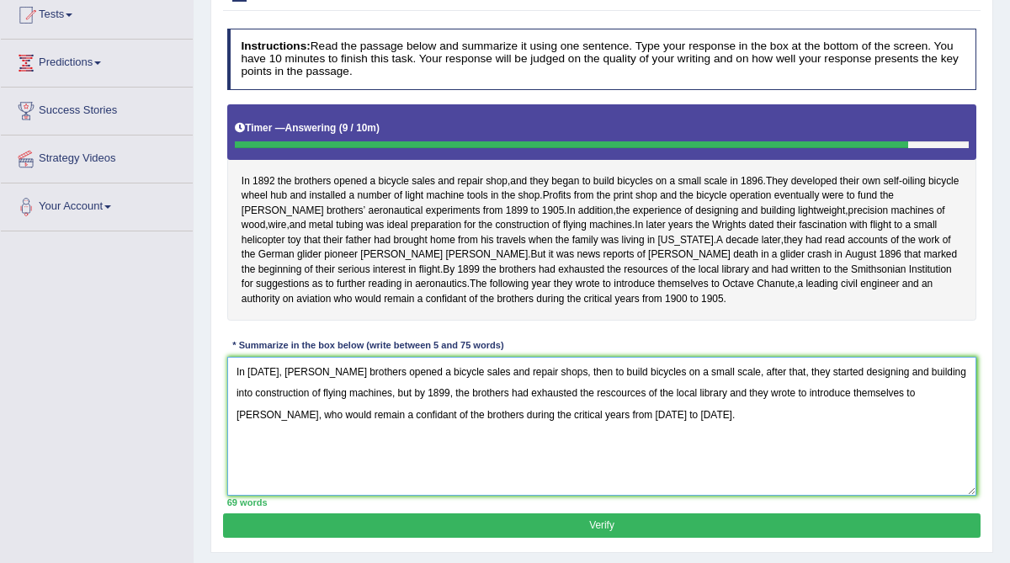
type textarea "In 1892, Wright brothers opened a bicycle sales and repair shops, then to build…"
click at [624, 536] on button "Verify" at bounding box center [601, 525] width 756 height 24
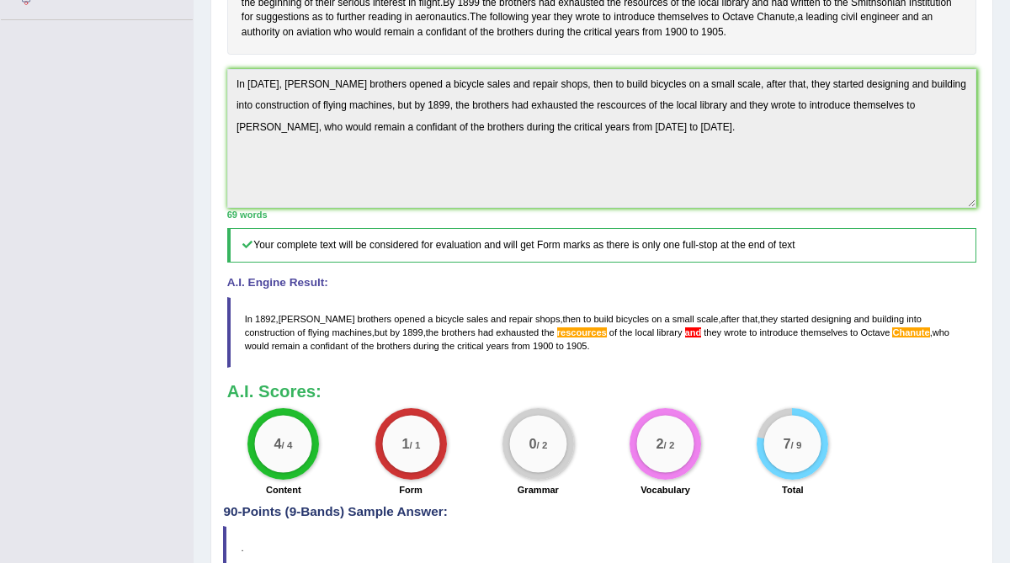
scroll to position [401, 0]
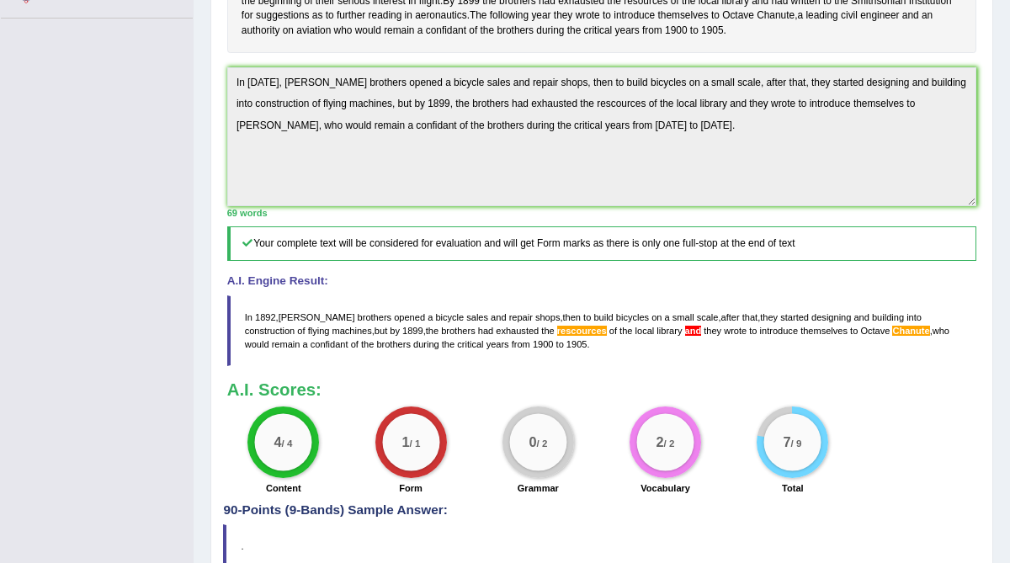
click at [892, 336] on span "Chanute" at bounding box center [910, 331] width 37 height 10
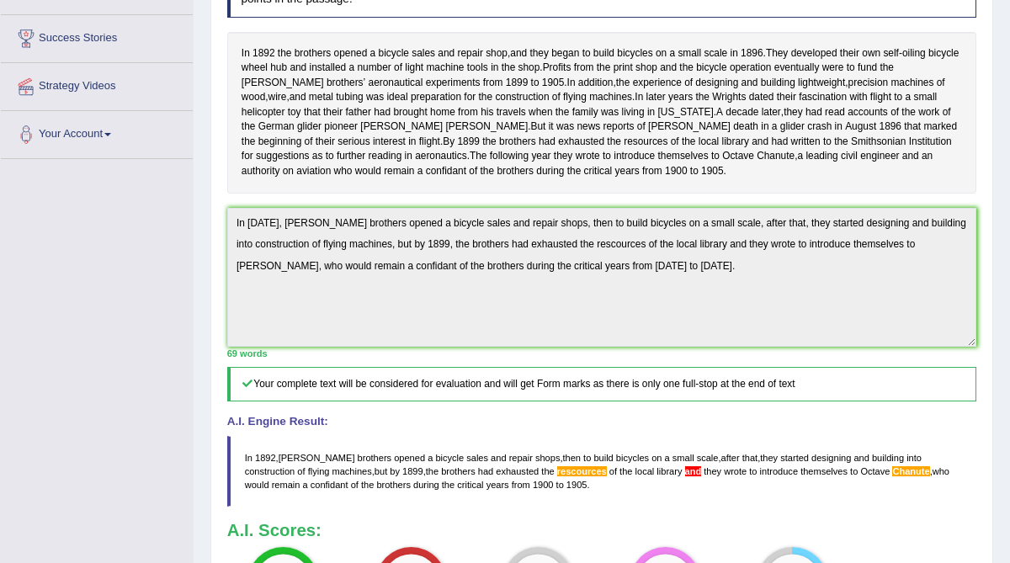
scroll to position [289, 0]
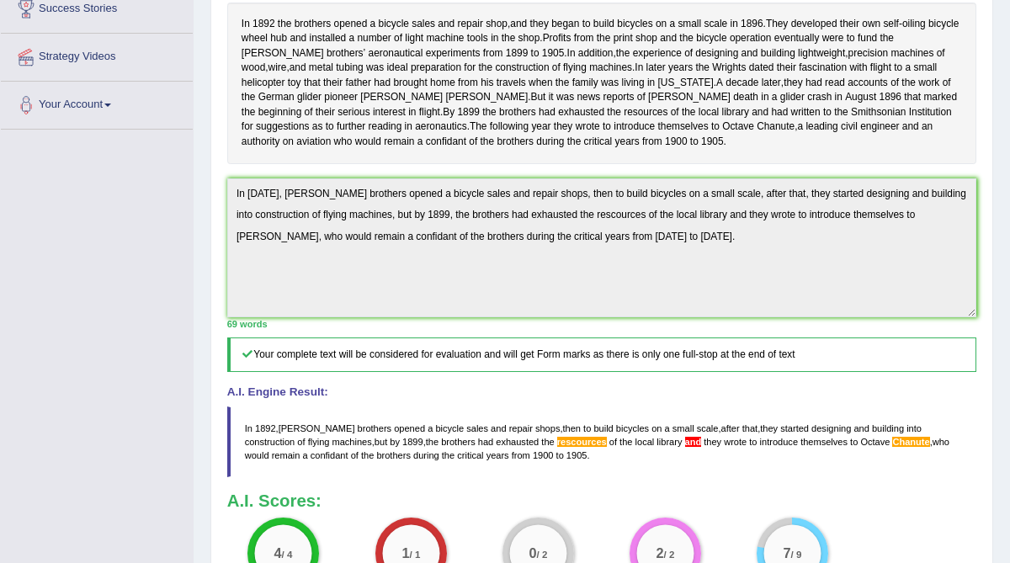
click at [892, 447] on span "Chanute" at bounding box center [910, 442] width 37 height 10
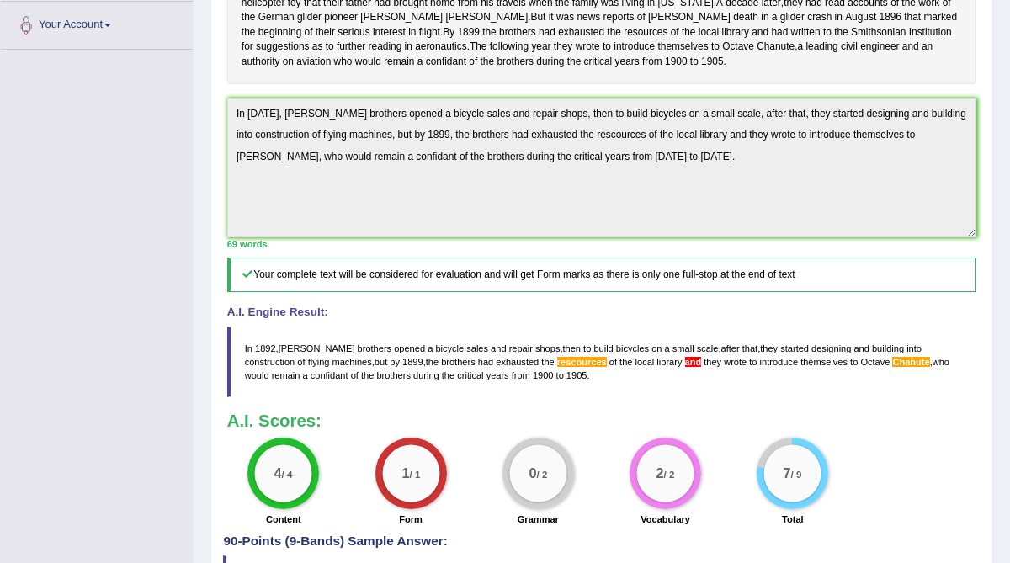
scroll to position [371, 0]
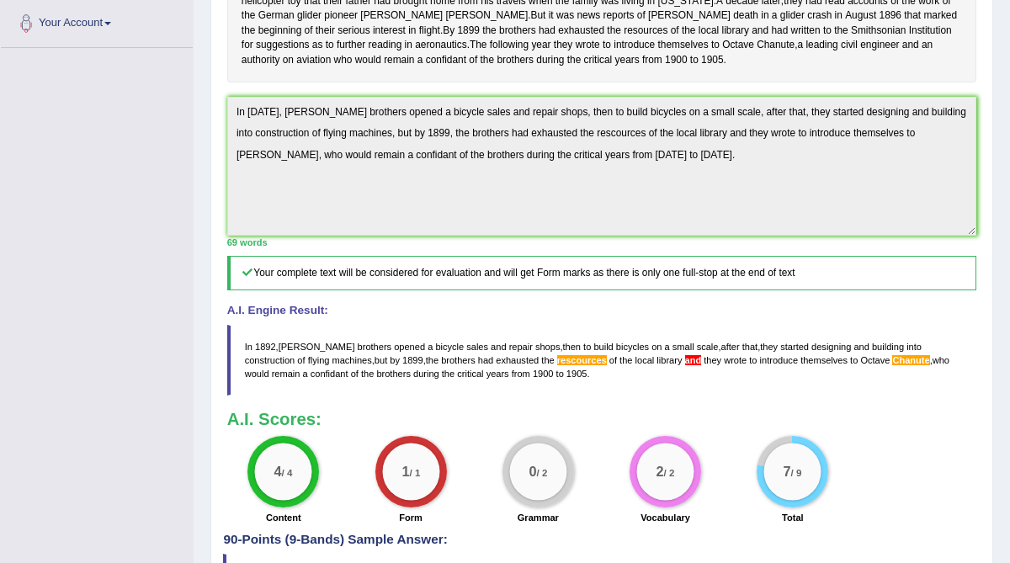
click at [857, 378] on blockquote "In 1892 , Wright brothers opened a bicycle sales and repair shops , then to bui…" at bounding box center [602, 361] width 750 height 72
click at [892, 365] on span "Chanute" at bounding box center [910, 360] width 37 height 10
click at [882, 373] on blockquote "In 1892 , Wright brothers opened a bicycle sales and repair shops , then to bui…" at bounding box center [602, 361] width 750 height 72
click at [878, 373] on blockquote "In 1892 , Wright brothers opened a bicycle sales and repair shops , then to bui…" at bounding box center [602, 361] width 750 height 72
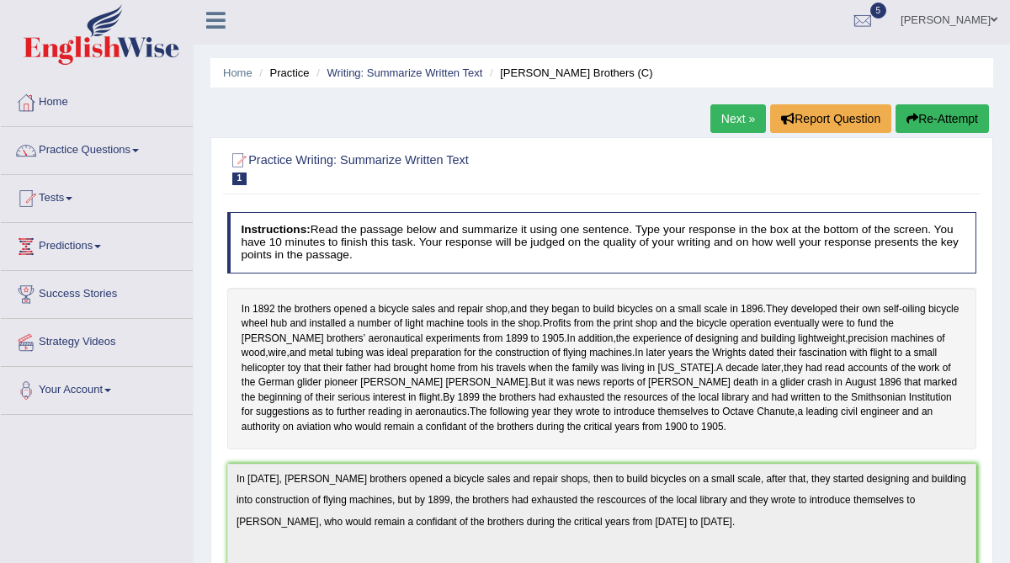
scroll to position [0, 0]
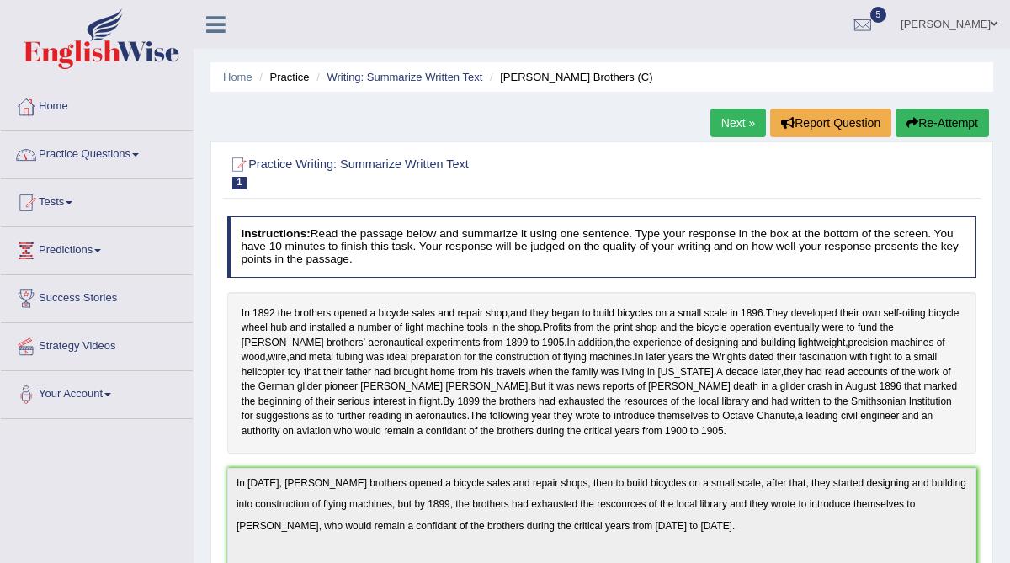
click at [83, 158] on link "Practice Questions" at bounding box center [97, 152] width 192 height 42
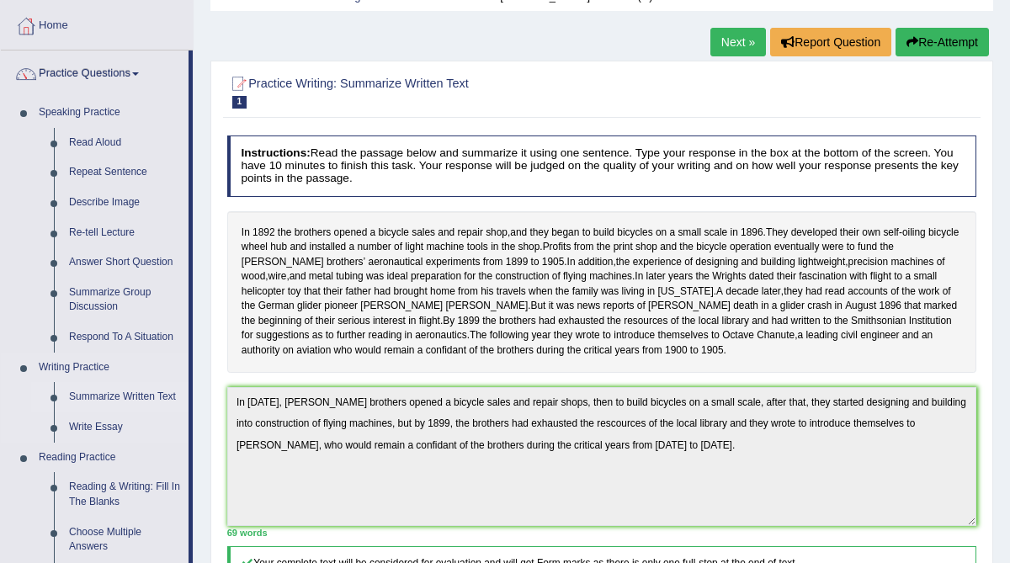
scroll to position [86, 0]
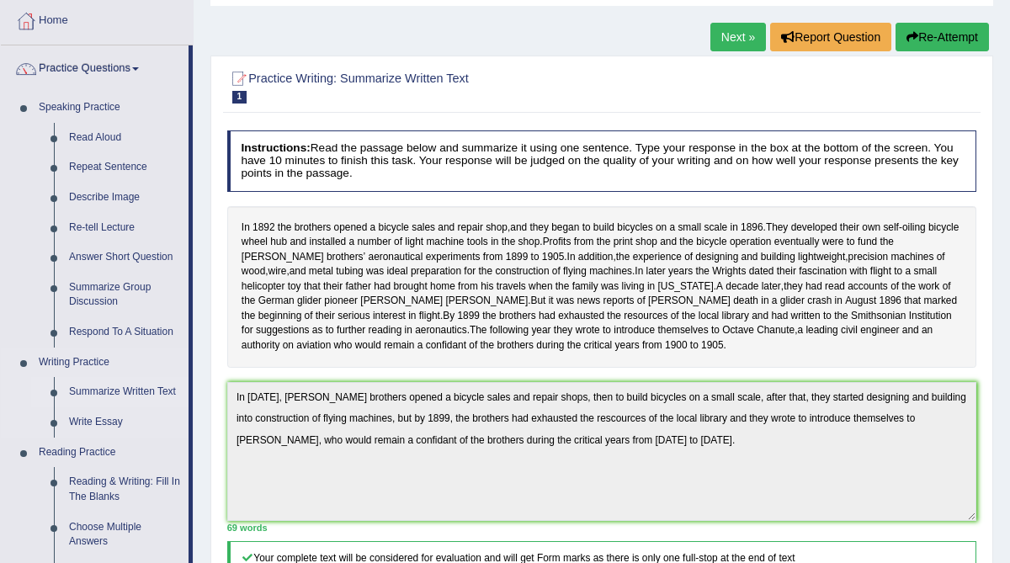
click at [106, 398] on link "Summarize Written Text" at bounding box center [124, 392] width 127 height 30
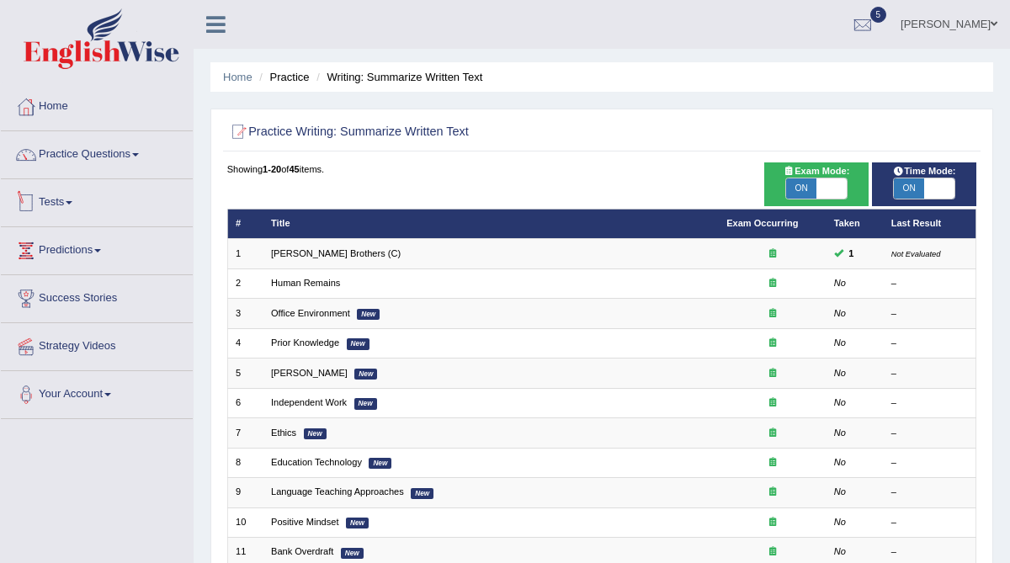
click at [69, 203] on link "Tests" at bounding box center [97, 200] width 192 height 42
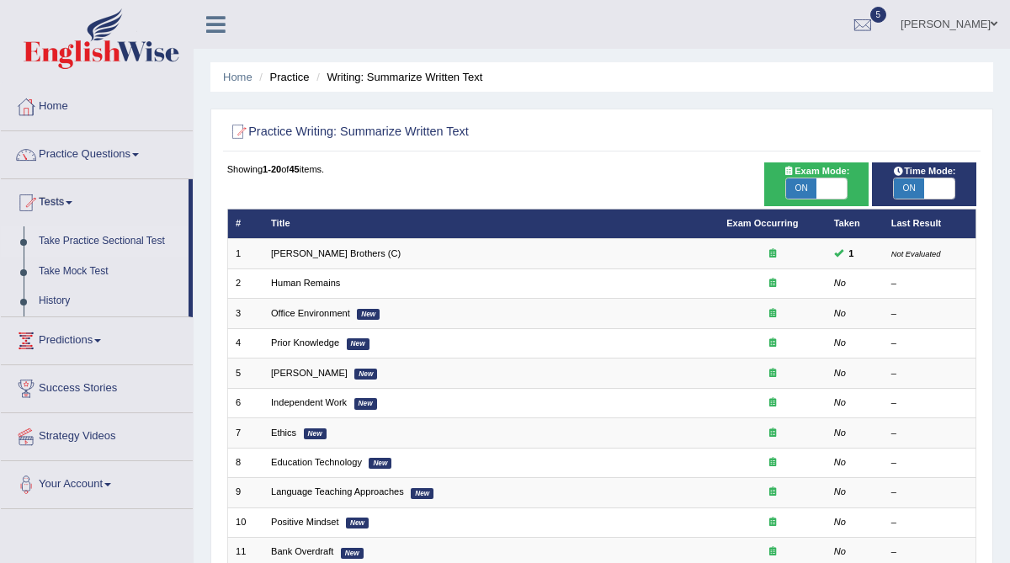
click at [87, 244] on link "Take Practice Sectional Test" at bounding box center [109, 241] width 157 height 30
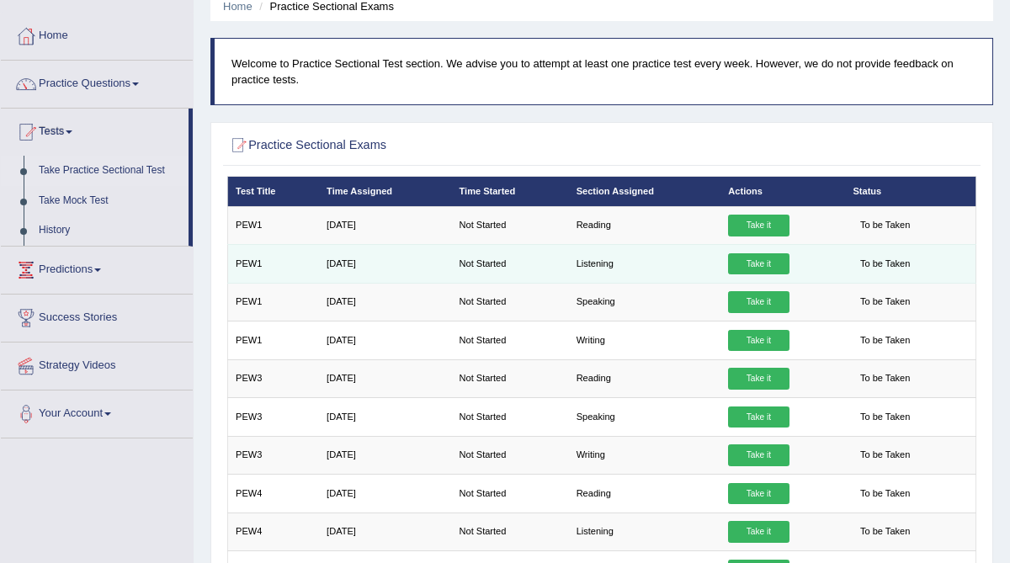
scroll to position [85, 0]
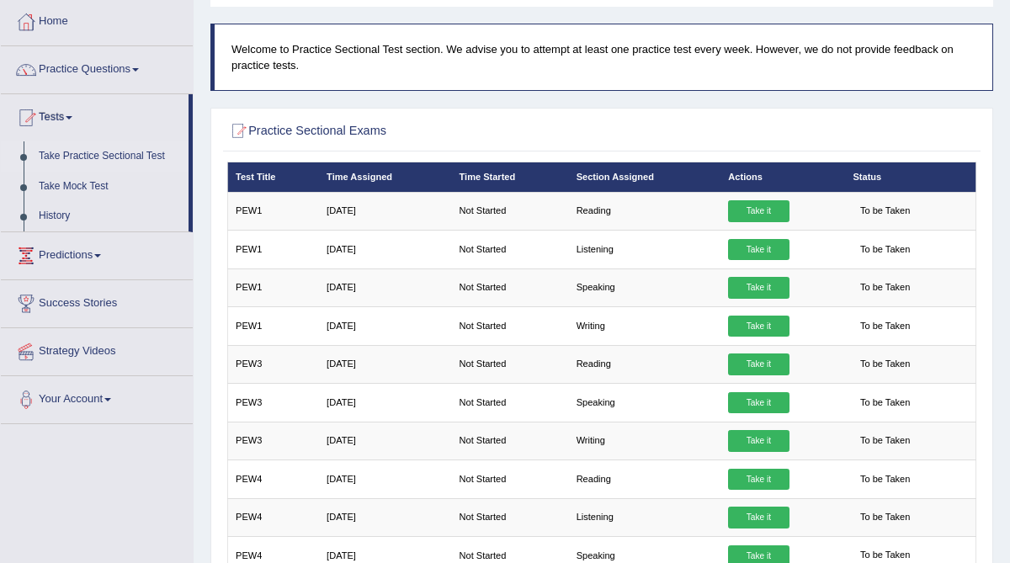
click at [62, 66] on link "Practice Questions" at bounding box center [97, 67] width 192 height 42
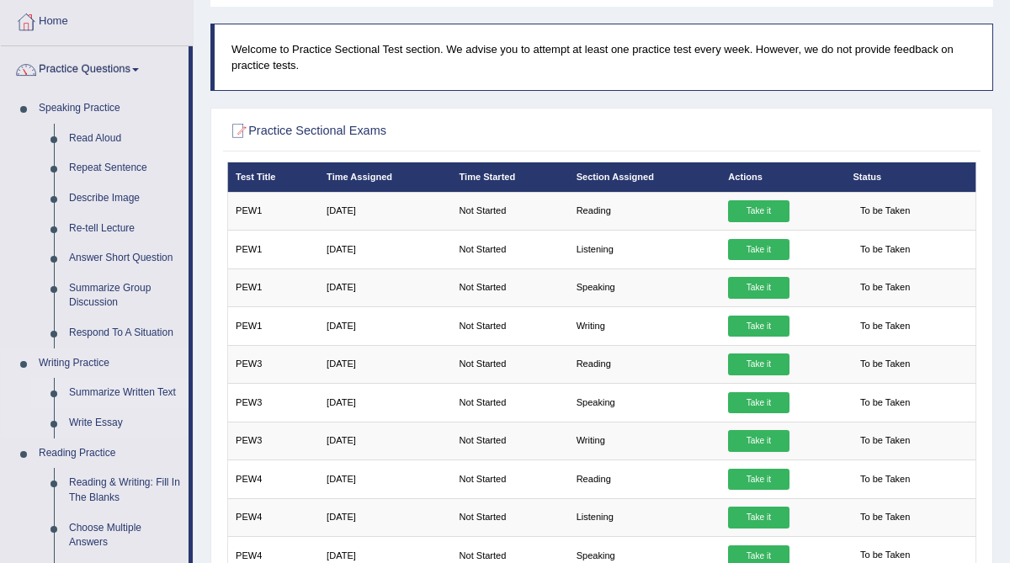
click at [112, 394] on link "Summarize Written Text" at bounding box center [124, 393] width 127 height 30
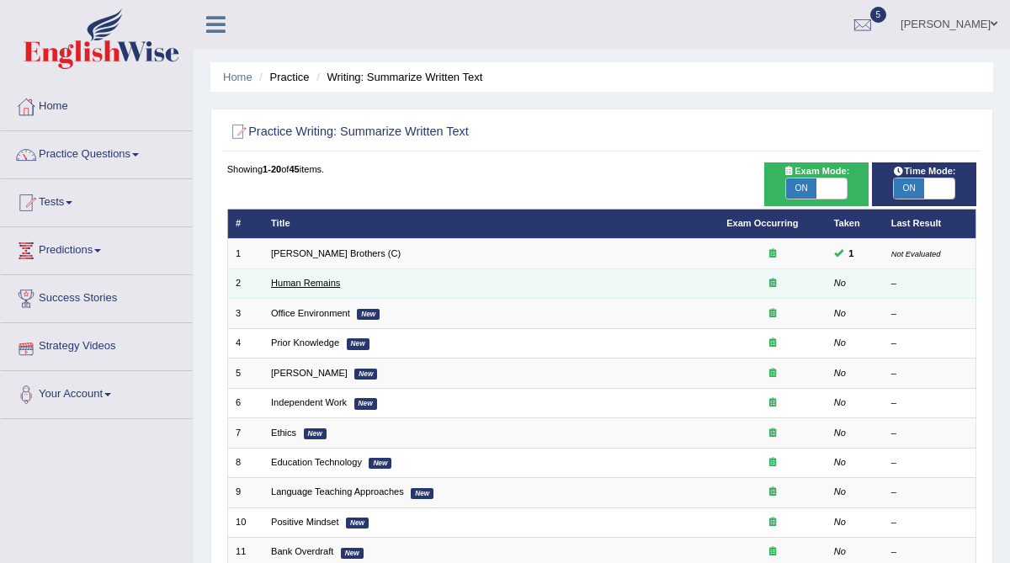
click at [283, 280] on link "Human Remains" at bounding box center [305, 283] width 69 height 10
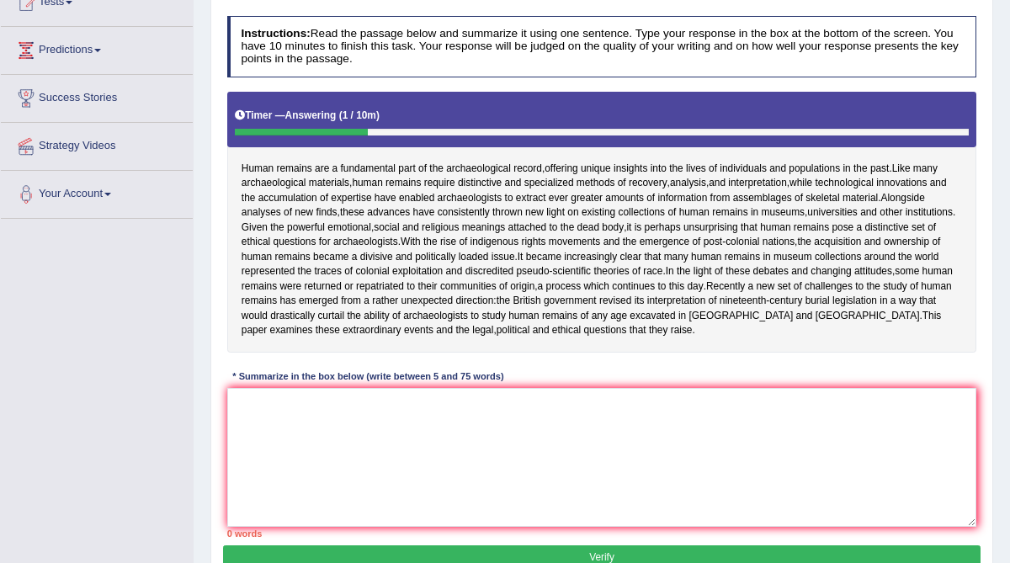
scroll to position [204, 0]
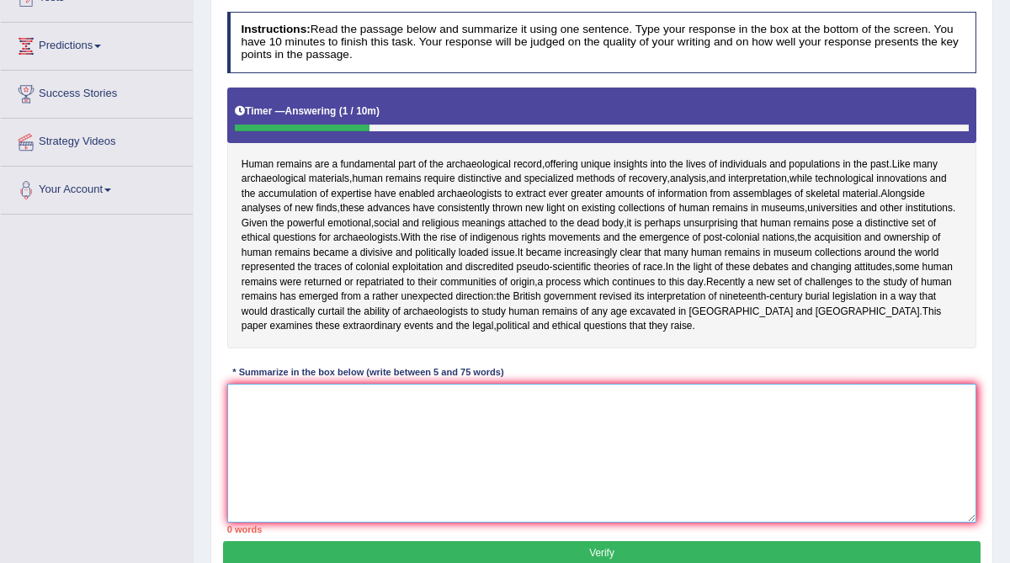
click at [306, 435] on textarea at bounding box center [602, 453] width 750 height 139
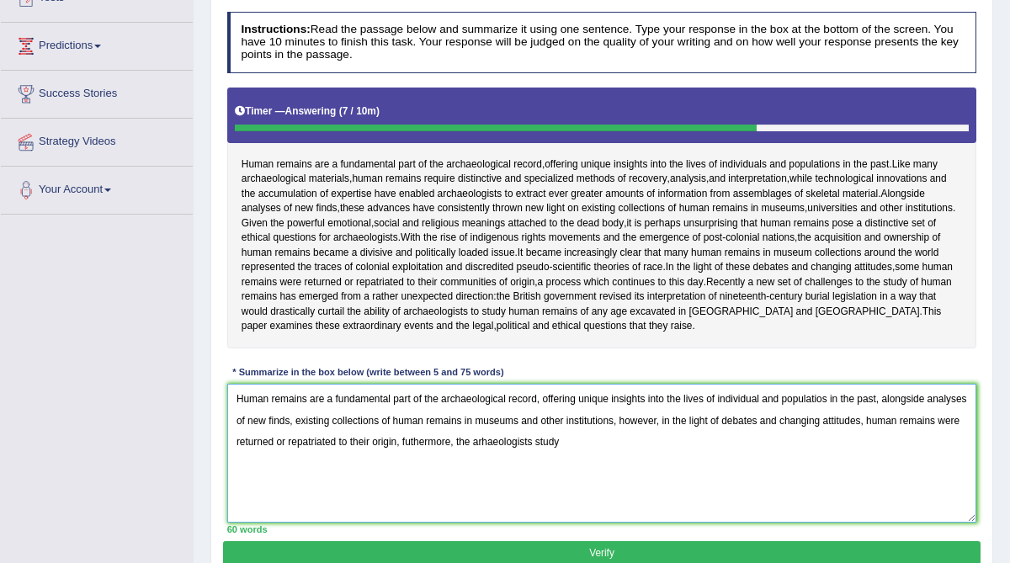
drag, startPoint x: 630, startPoint y: 473, endPoint x: 520, endPoint y: 470, distance: 110.3
click at [520, 470] on textarea "Human remains are a fundamental part of the archaeological record, offering uni…" at bounding box center [602, 453] width 750 height 139
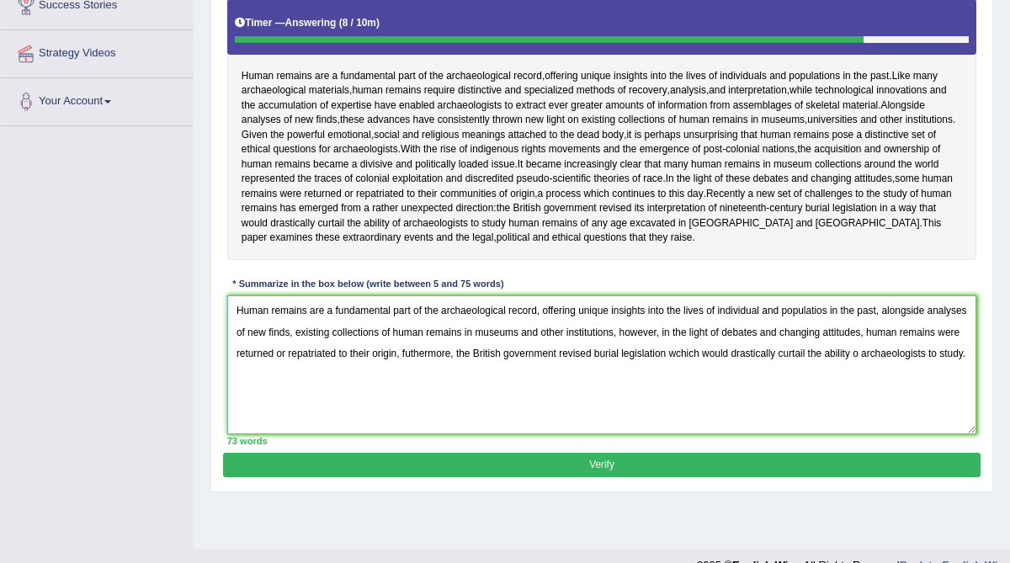
scroll to position [294, 0]
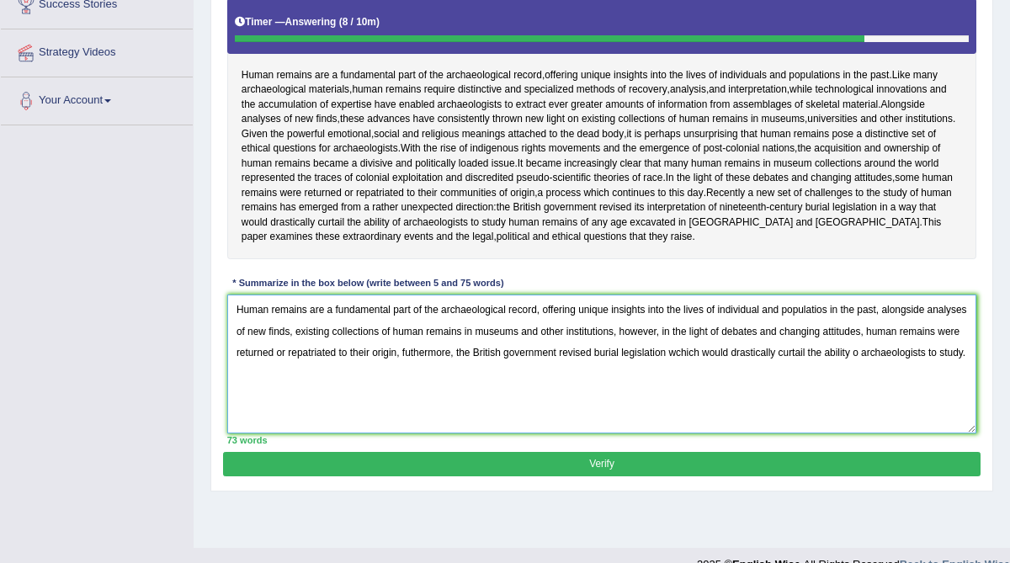
type textarea "Human remains are a fundamental part of the archaeological record, offering uni…"
click at [556, 476] on button "Verify" at bounding box center [601, 464] width 756 height 24
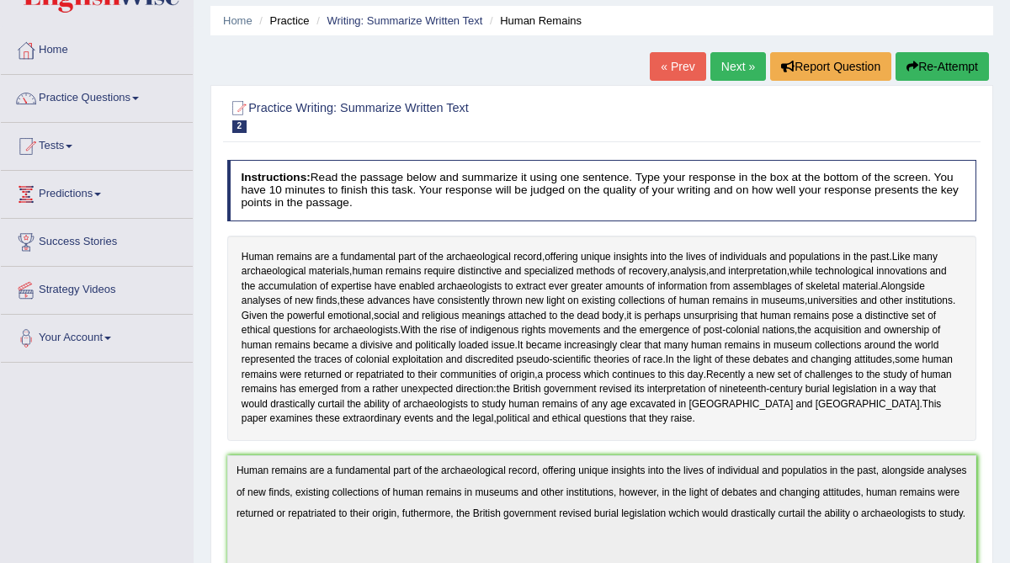
scroll to position [41, 0]
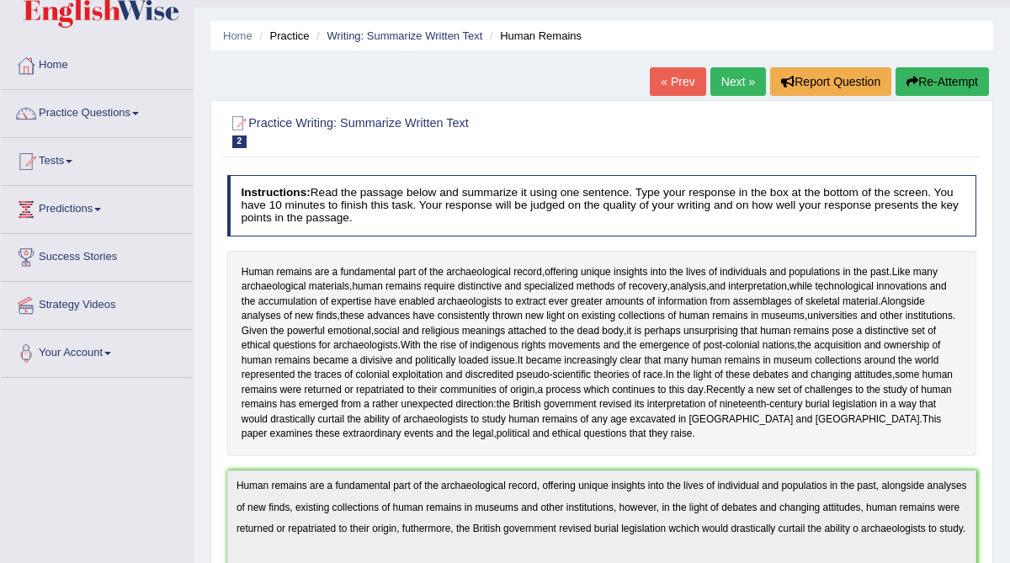
click at [734, 81] on link "Next »" at bounding box center [738, 81] width 56 height 29
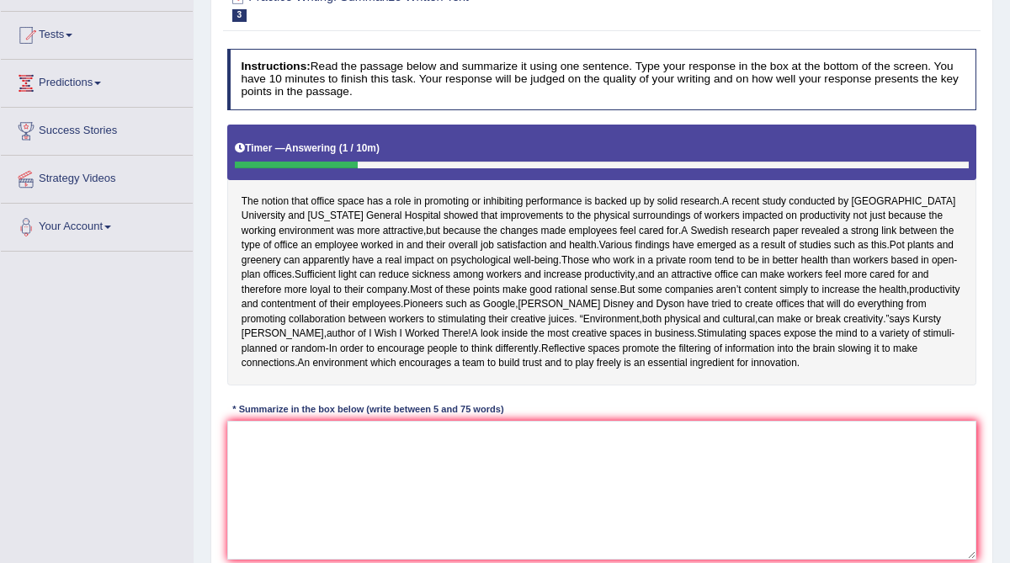
scroll to position [167, 0]
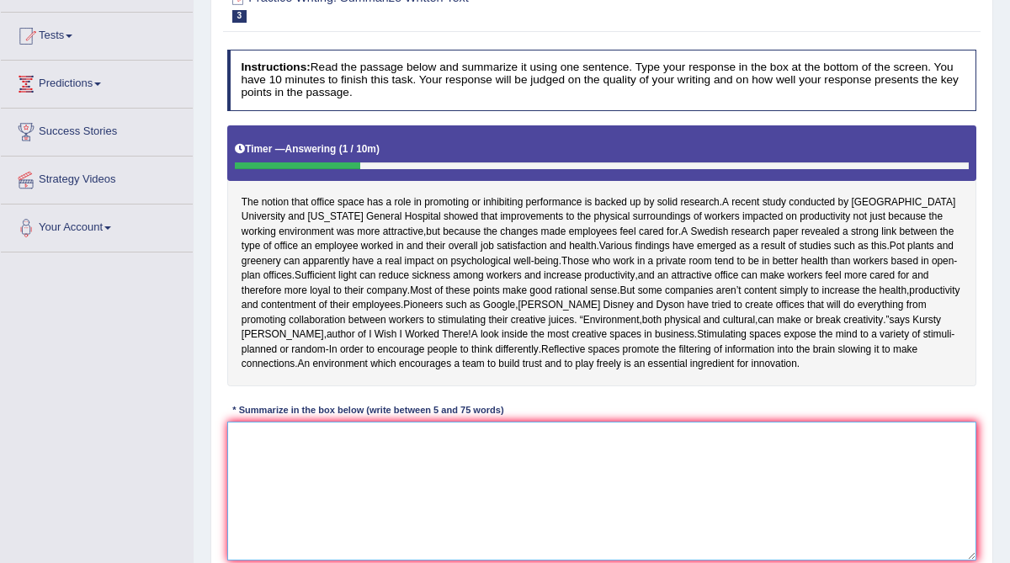
click at [414, 499] on textarea at bounding box center [602, 491] width 750 height 139
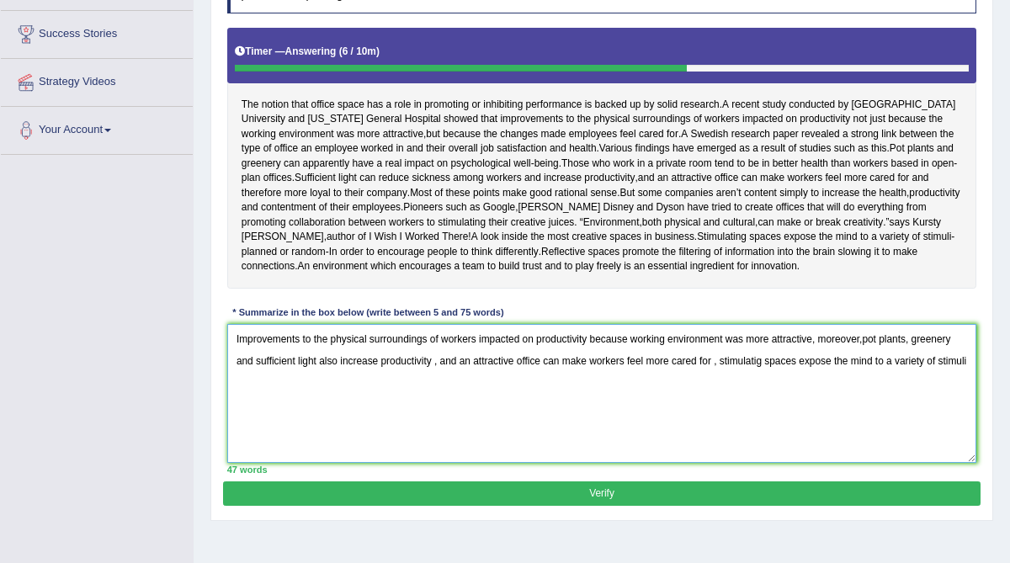
scroll to position [262, 0]
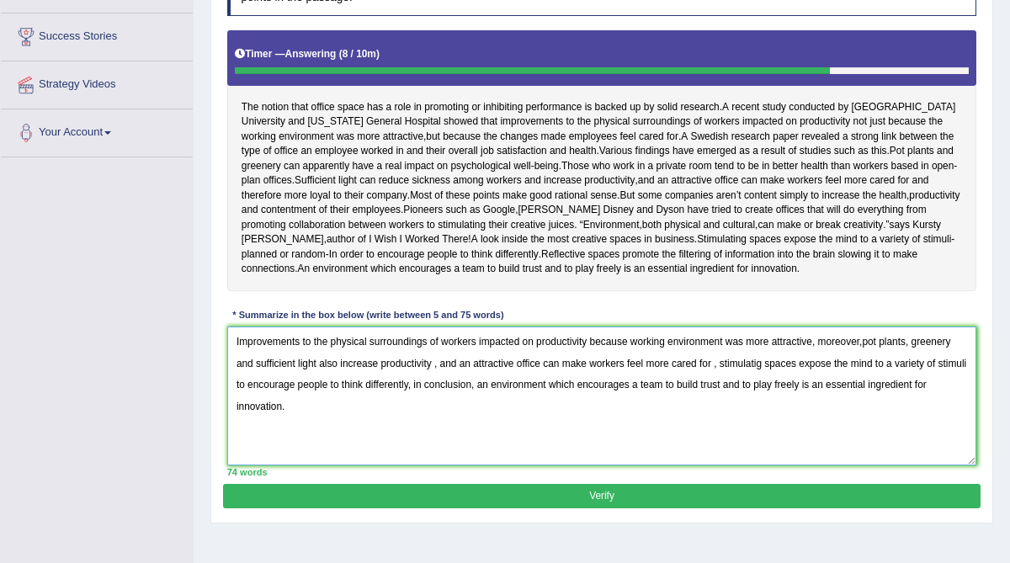
drag, startPoint x: 823, startPoint y: 371, endPoint x: 635, endPoint y: 371, distance: 187.6
click at [634, 373] on textarea "Improvements to the physical surroundings of workers impacted on productivity b…" at bounding box center [602, 395] width 750 height 139
drag, startPoint x: 719, startPoint y: 391, endPoint x: 462, endPoint y: 398, distance: 256.7
click at [462, 398] on textarea "Improvements to the physical surroundings of workers impacted on productivity b…" at bounding box center [602, 395] width 750 height 139
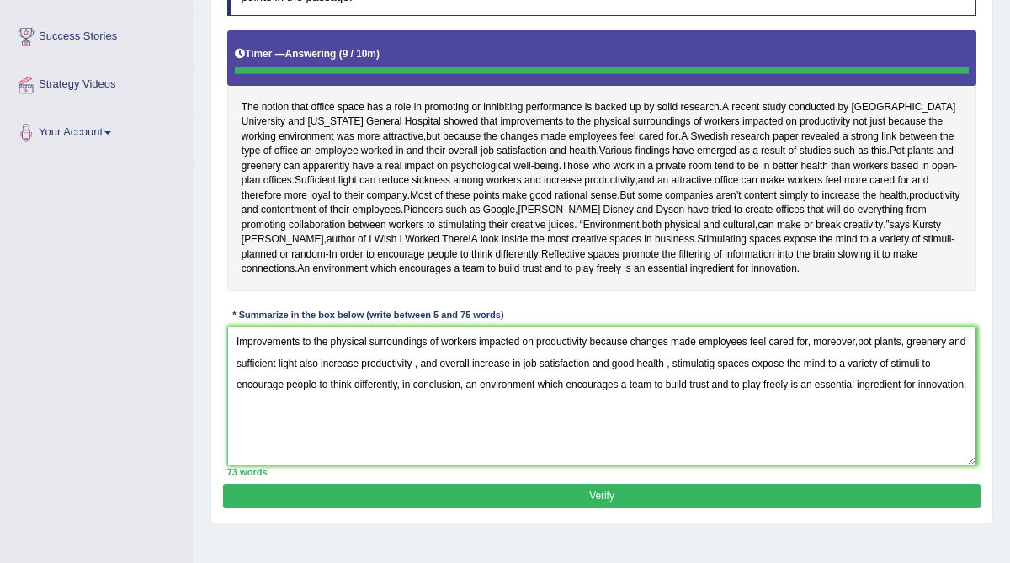
type textarea "Improvements to the physical surroundings of workers impacted on productivity b…"
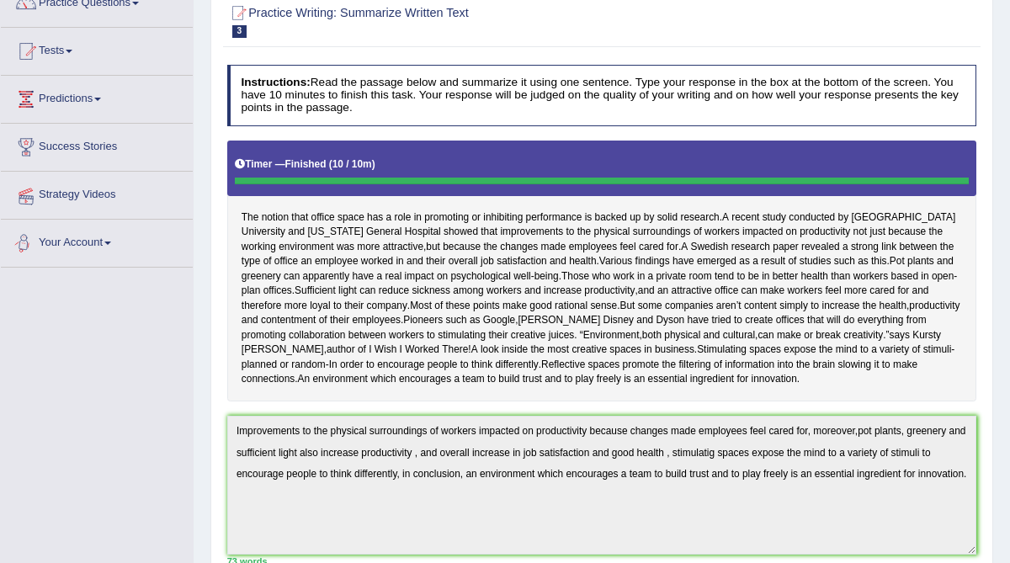
scroll to position [69, 0]
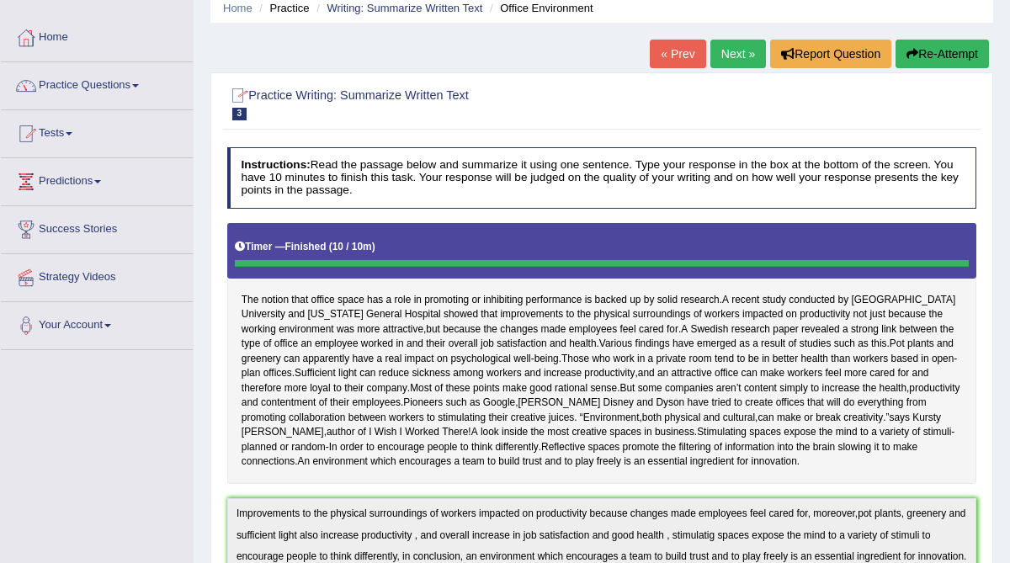
click at [720, 53] on link "Next »" at bounding box center [738, 54] width 56 height 29
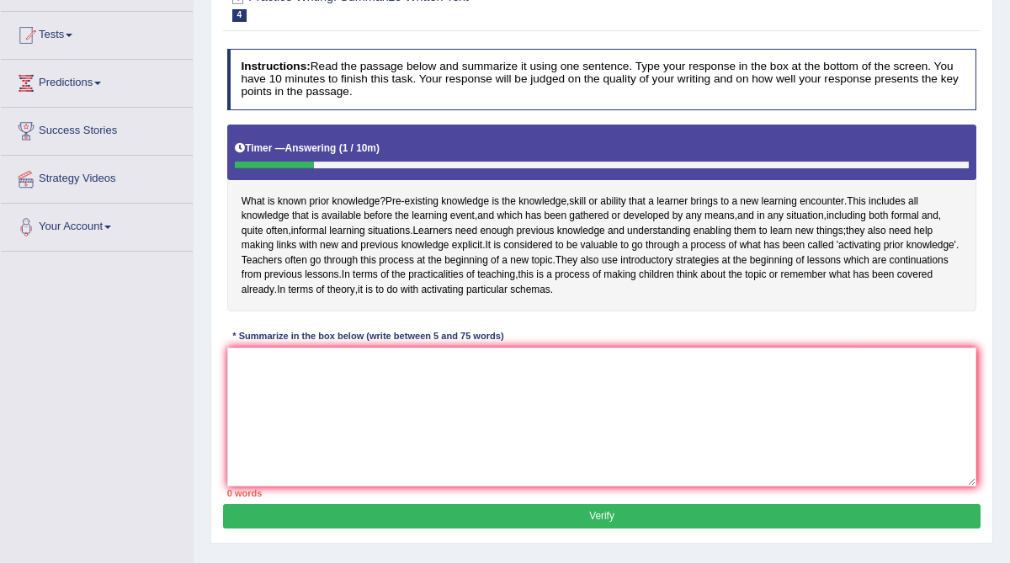
scroll to position [174, 0]
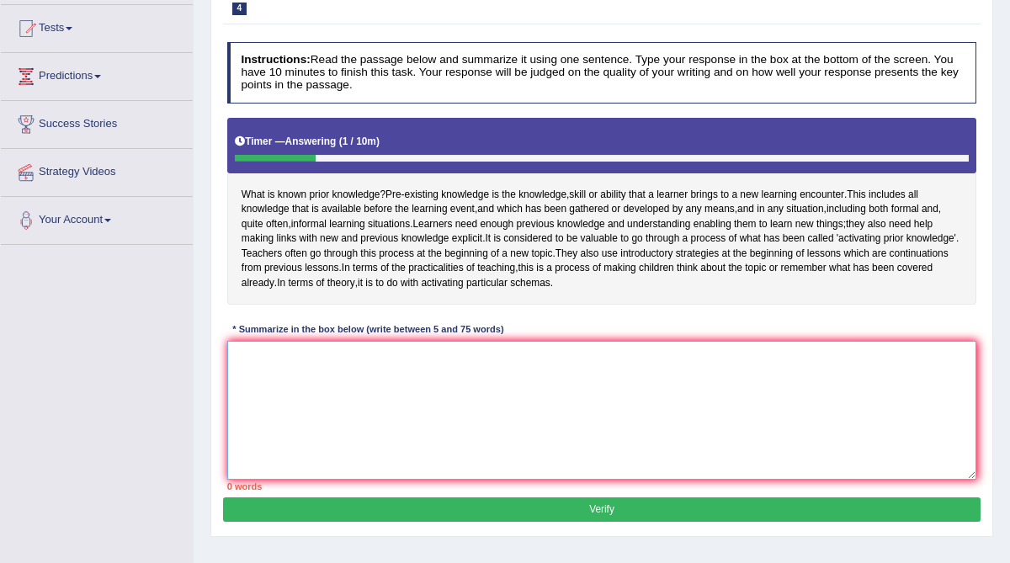
click at [318, 410] on textarea at bounding box center [602, 410] width 750 height 139
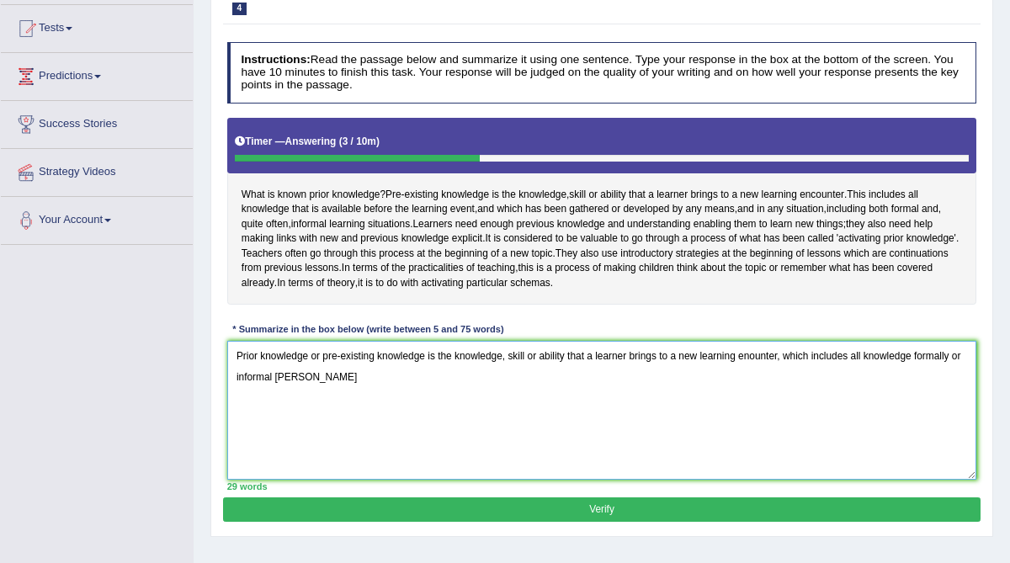
click at [958, 381] on textarea "Prior knowledge or pre-existing knowledge is the knowledge, skill or ability th…" at bounding box center [602, 410] width 750 height 139
click at [300, 401] on textarea "Prior knowledge or pre-existing knowledge is the knowledge, skill or ability th…" at bounding box center [602, 410] width 750 height 139
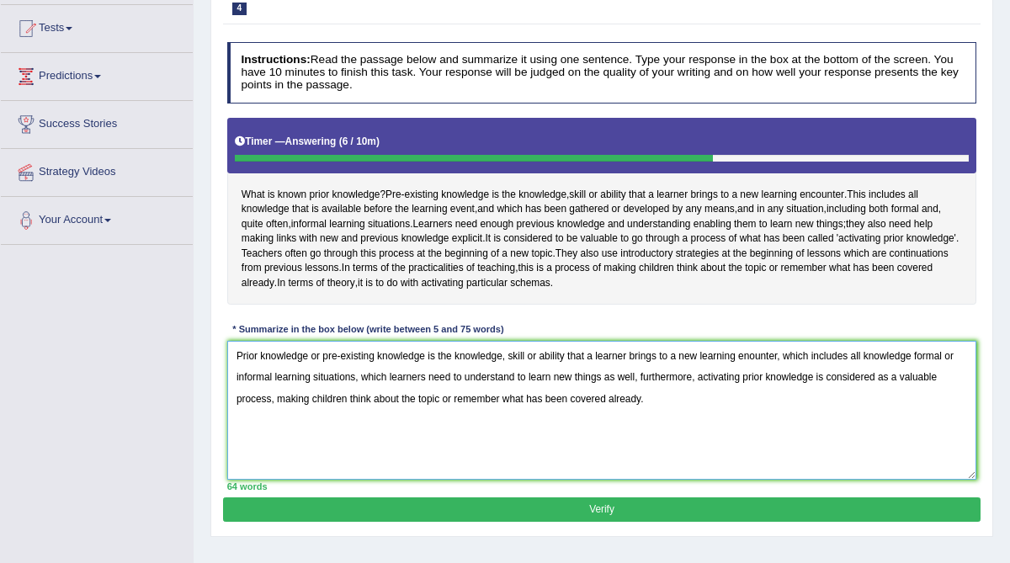
drag, startPoint x: 388, startPoint y: 406, endPoint x: 360, endPoint y: 404, distance: 27.9
click at [360, 404] on textarea "Prior knowledge or pre-existing knowledge is the knowledge, skill or ability th…" at bounding box center [602, 410] width 750 height 139
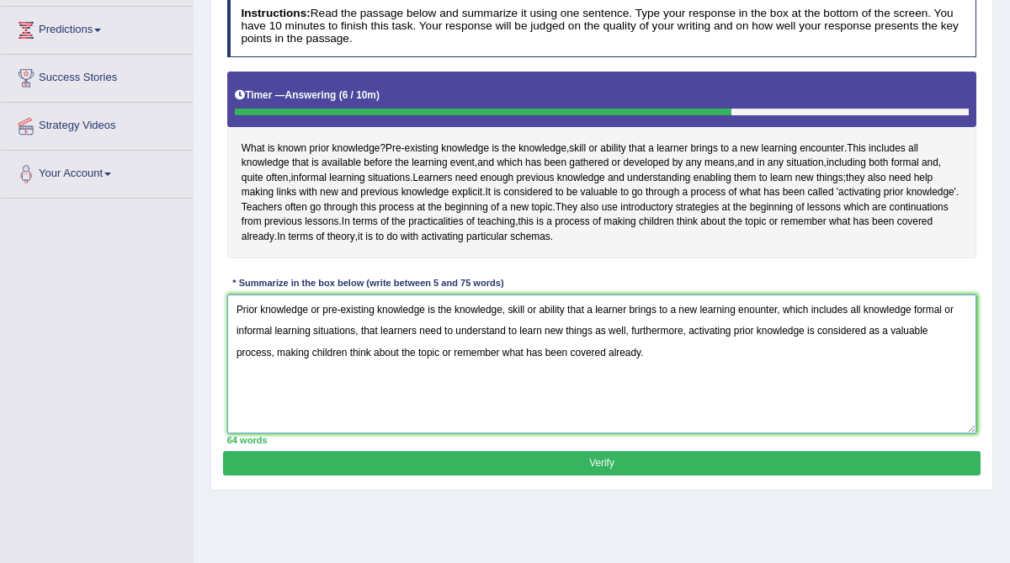
scroll to position [221, 0]
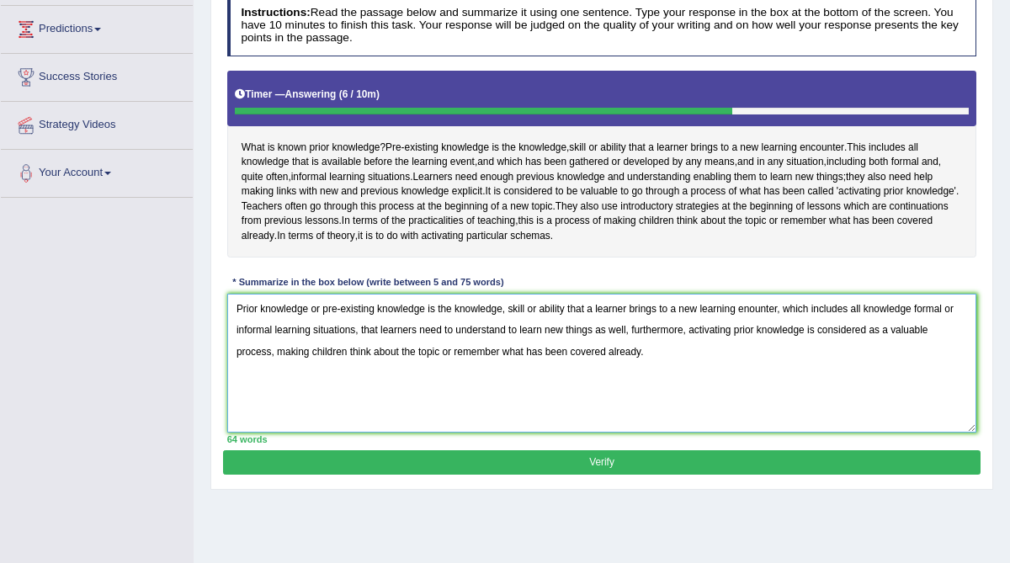
type textarea "Prior knowledge or pre-existing knowledge is the knowledge, skill or ability th…"
click at [536, 475] on button "Verify" at bounding box center [601, 462] width 756 height 24
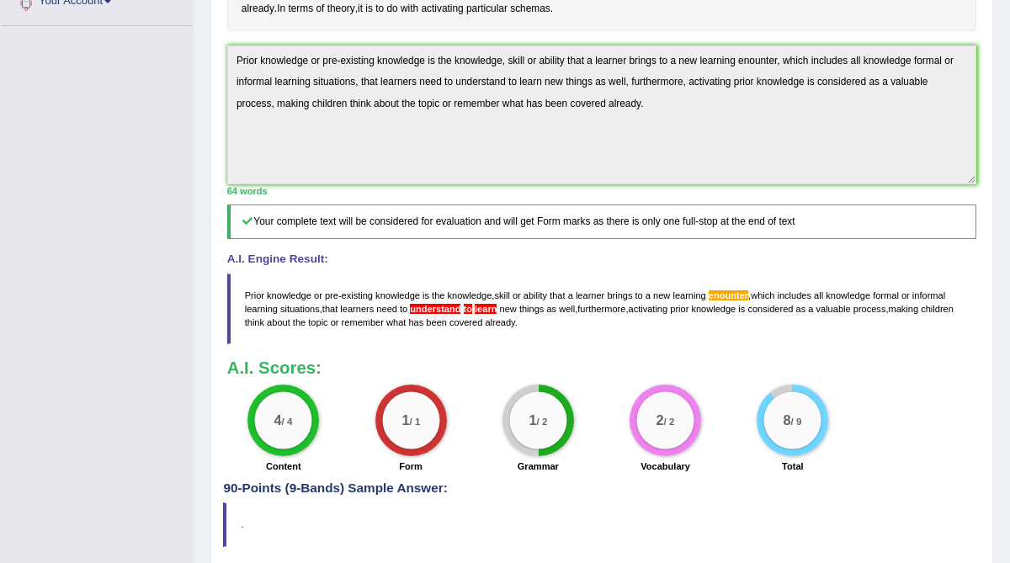
scroll to position [394, 0]
